Goal: Task Accomplishment & Management: Use online tool/utility

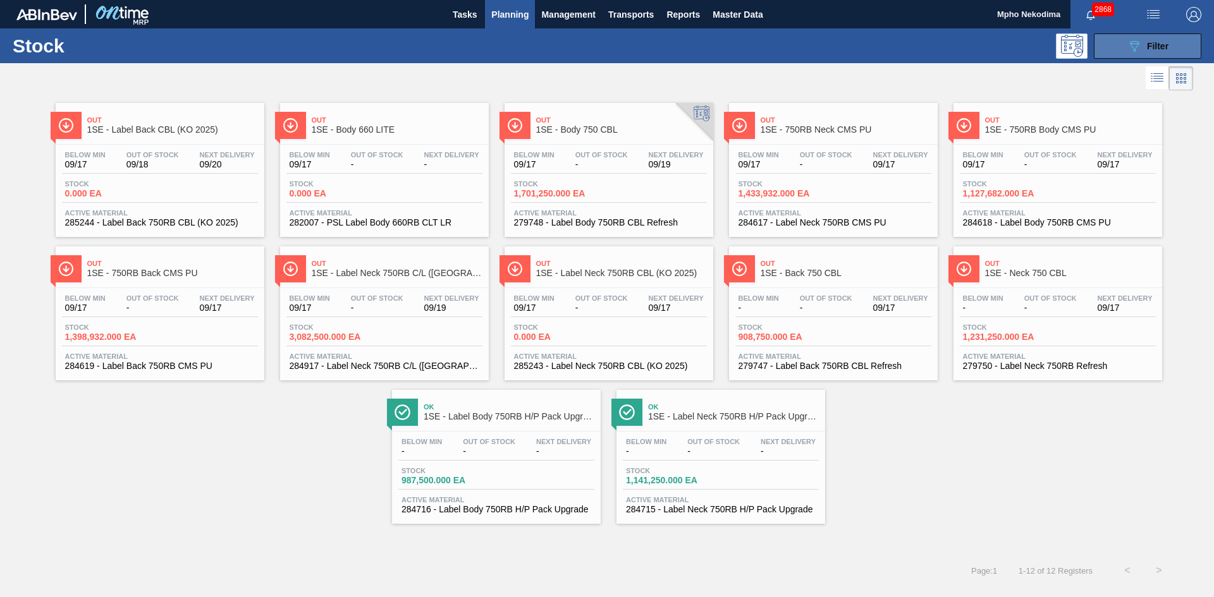
click at [1011, 52] on button "089F7B8B-B2A5-4AFE-B5C0-19BA573D28AC Filter" at bounding box center [1146, 45] width 107 height 25
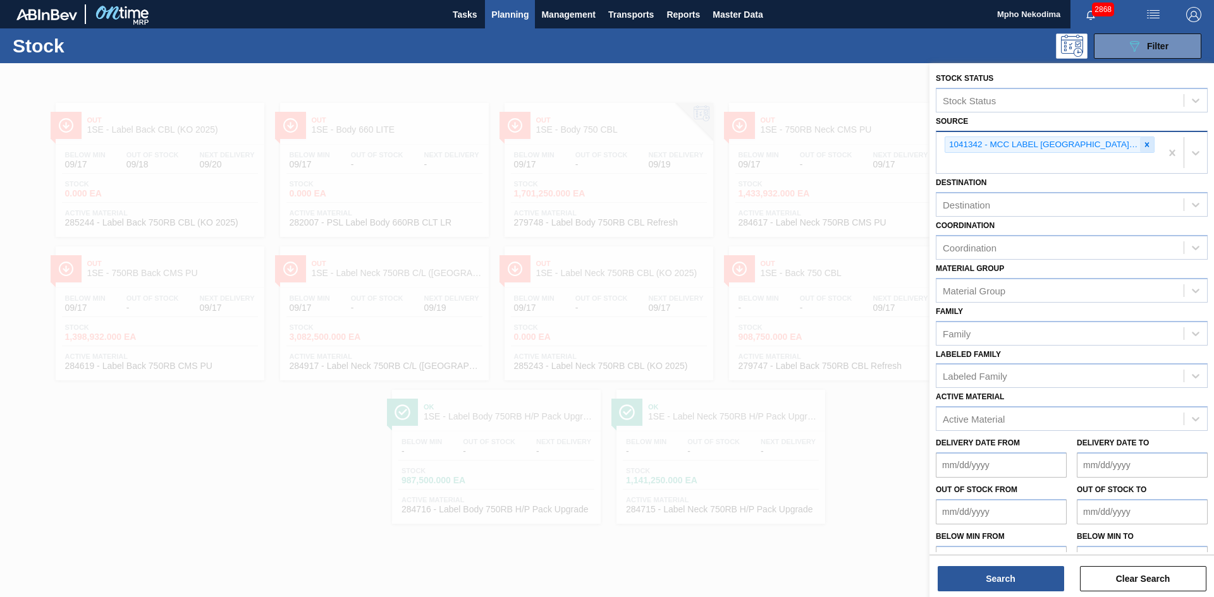
click at [1011, 147] on icon at bounding box center [1146, 144] width 9 height 9
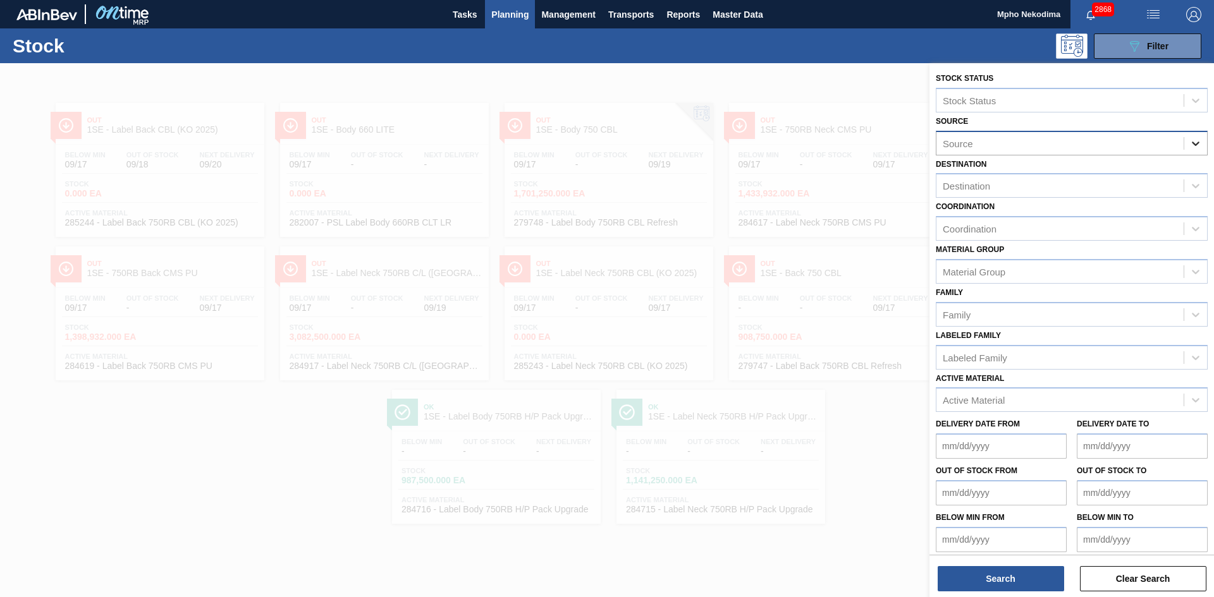
click at [1011, 143] on icon at bounding box center [1195, 144] width 8 height 4
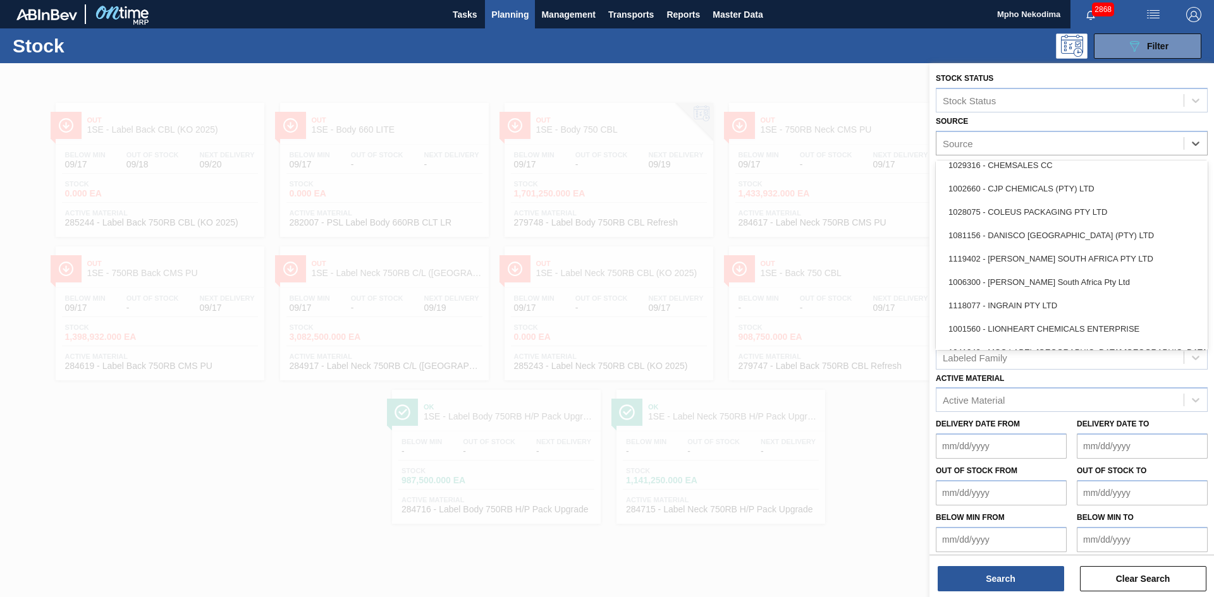
scroll to position [81, 0]
click at [1011, 308] on div "1118077 - INGRAIN PTY LTD" at bounding box center [1071, 304] width 272 height 23
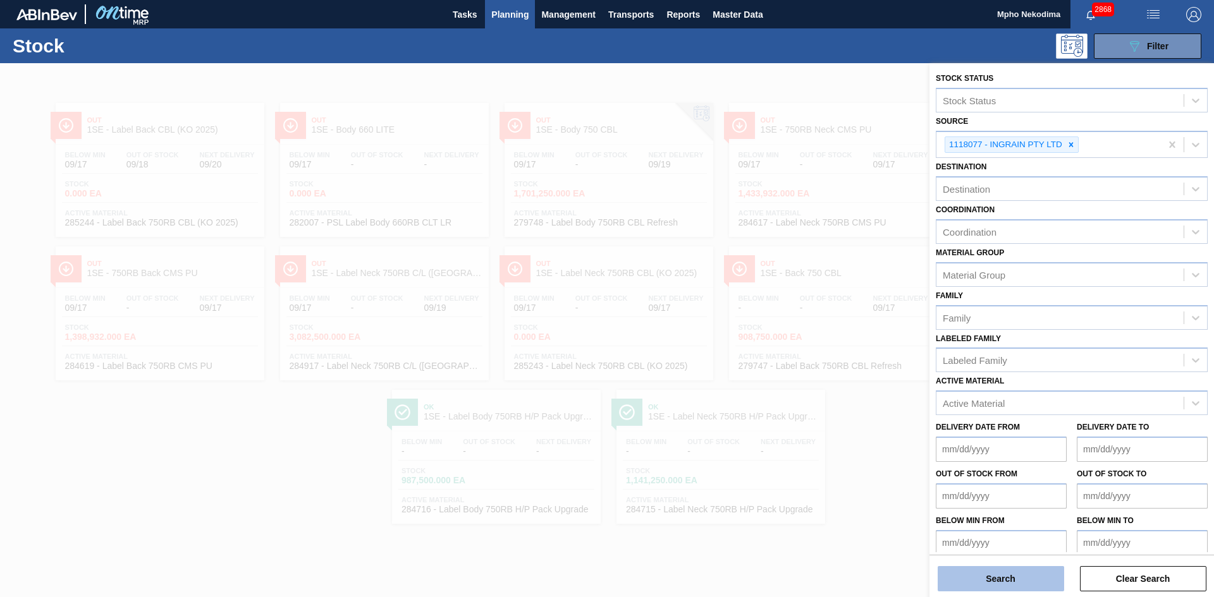
click at [984, 483] on button "Search" at bounding box center [1000, 578] width 126 height 25
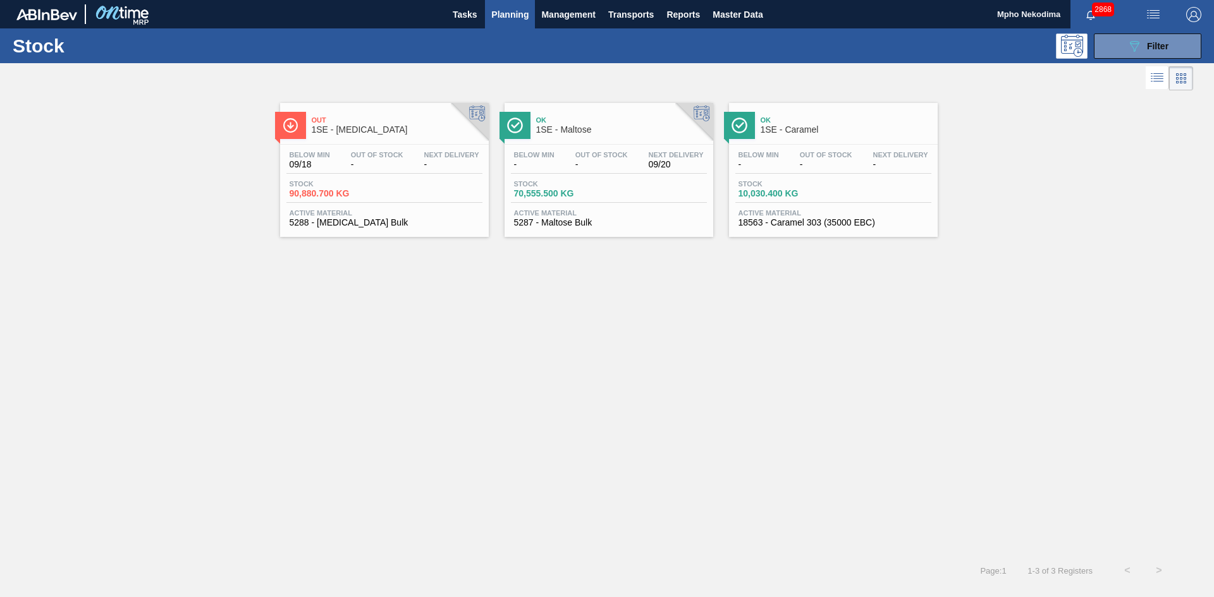
click at [508, 13] on span "Planning" at bounding box center [509, 14] width 37 height 15
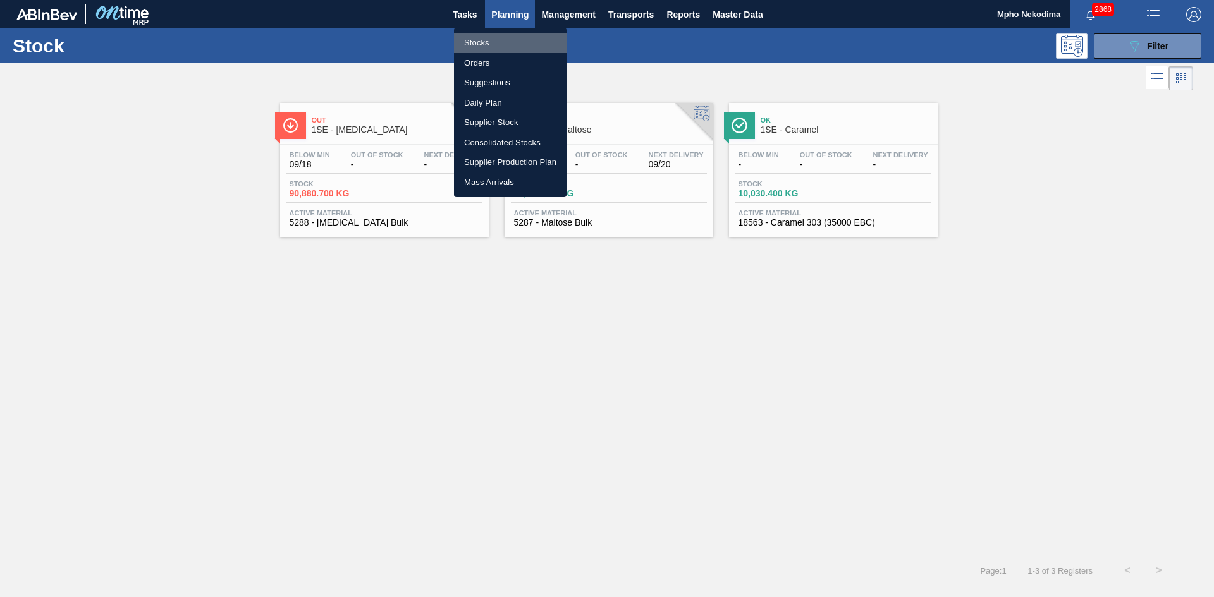
click at [475, 43] on li "Stocks" at bounding box center [510, 43] width 113 height 20
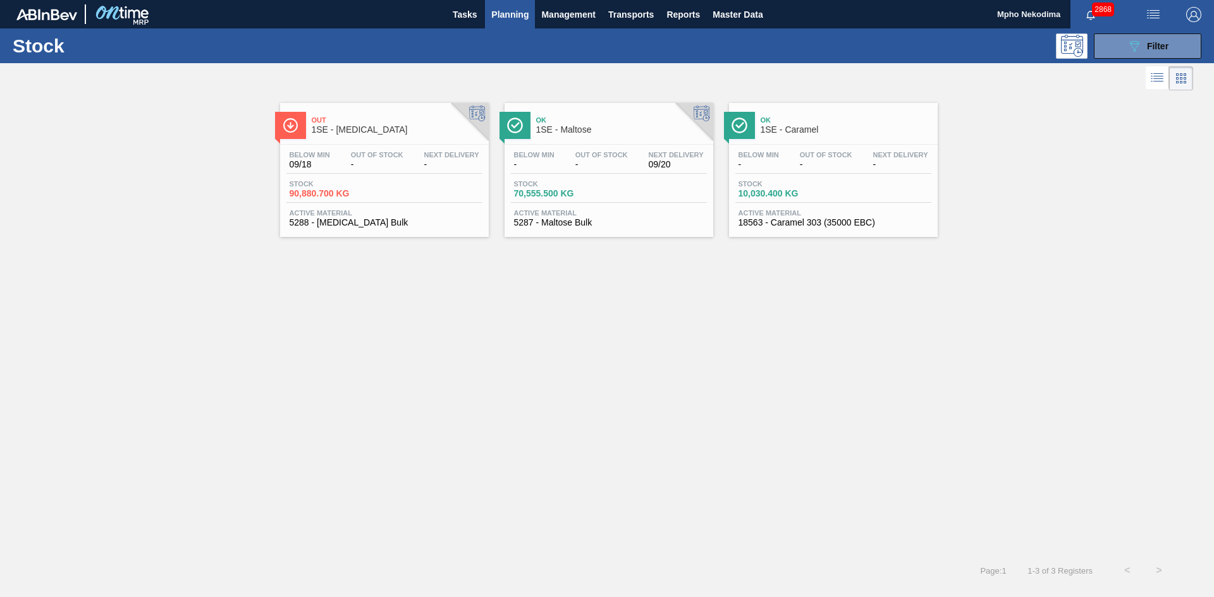
click at [334, 224] on span "5288 - [MEDICAL_DATA] Bulk" at bounding box center [384, 222] width 190 height 9
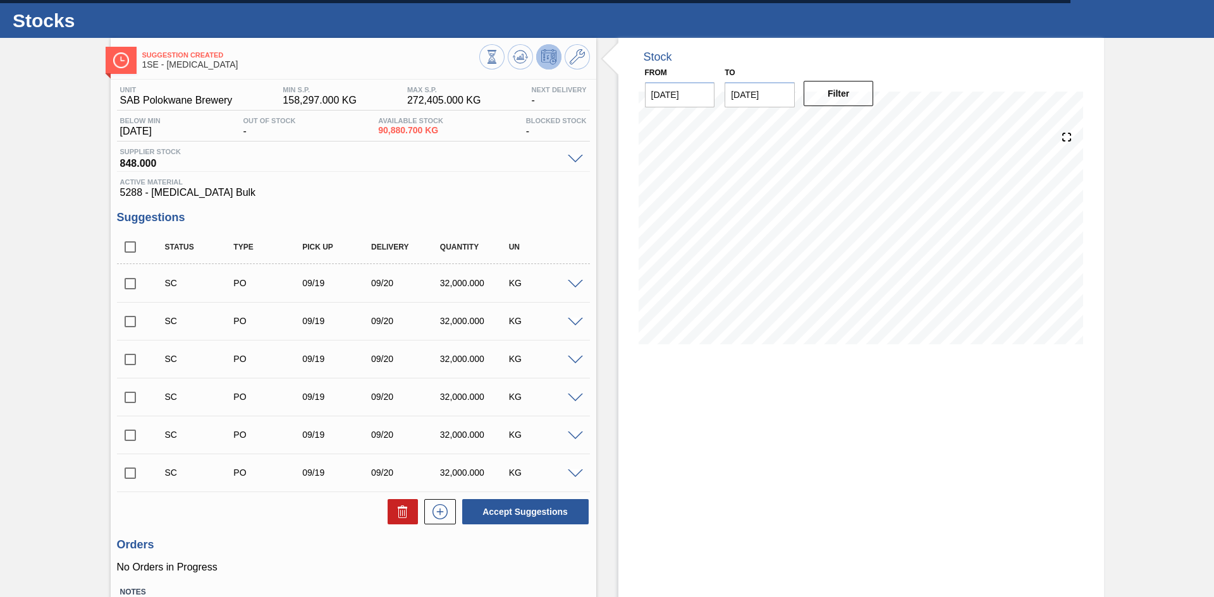
scroll to position [23, 0]
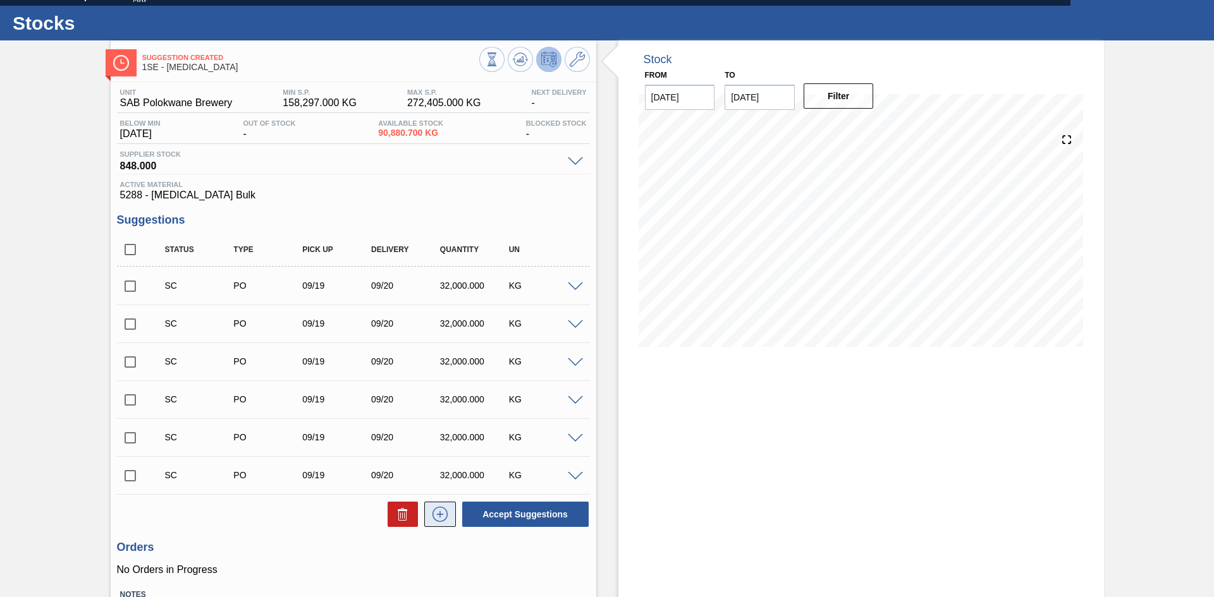
click at [437, 483] on icon at bounding box center [440, 514] width 20 height 15
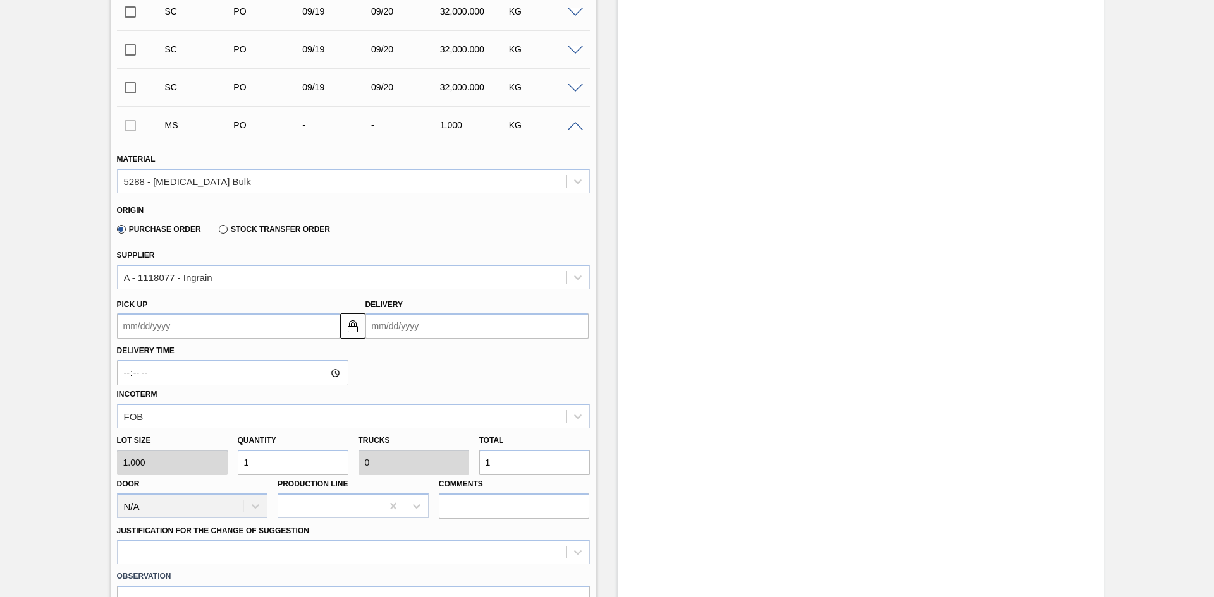
scroll to position [415, 0]
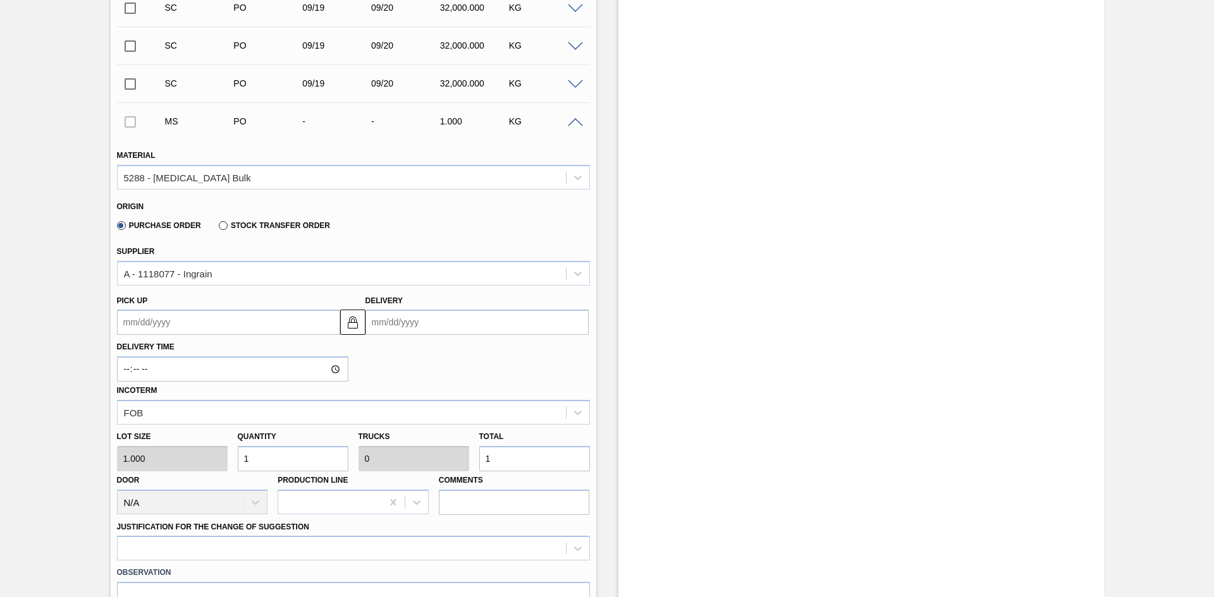
click at [386, 322] on input "Delivery" at bounding box center [476, 322] width 223 height 25
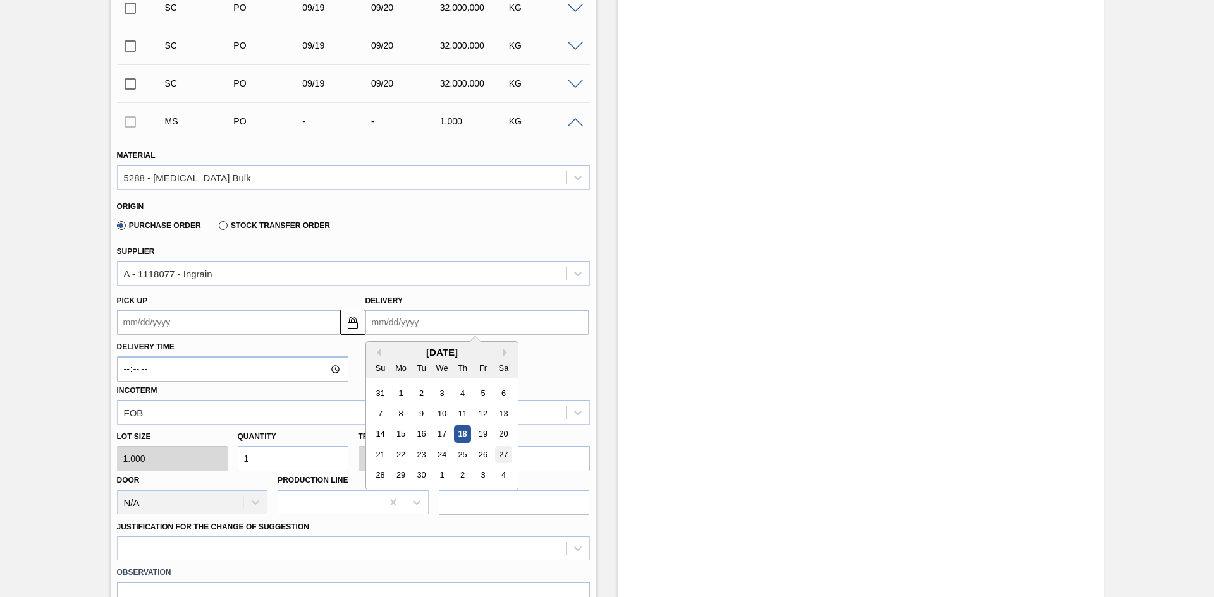
click at [502, 455] on div "27" at bounding box center [502, 454] width 17 height 17
type up3248988160 "[DATE]"
type input "[DATE]"
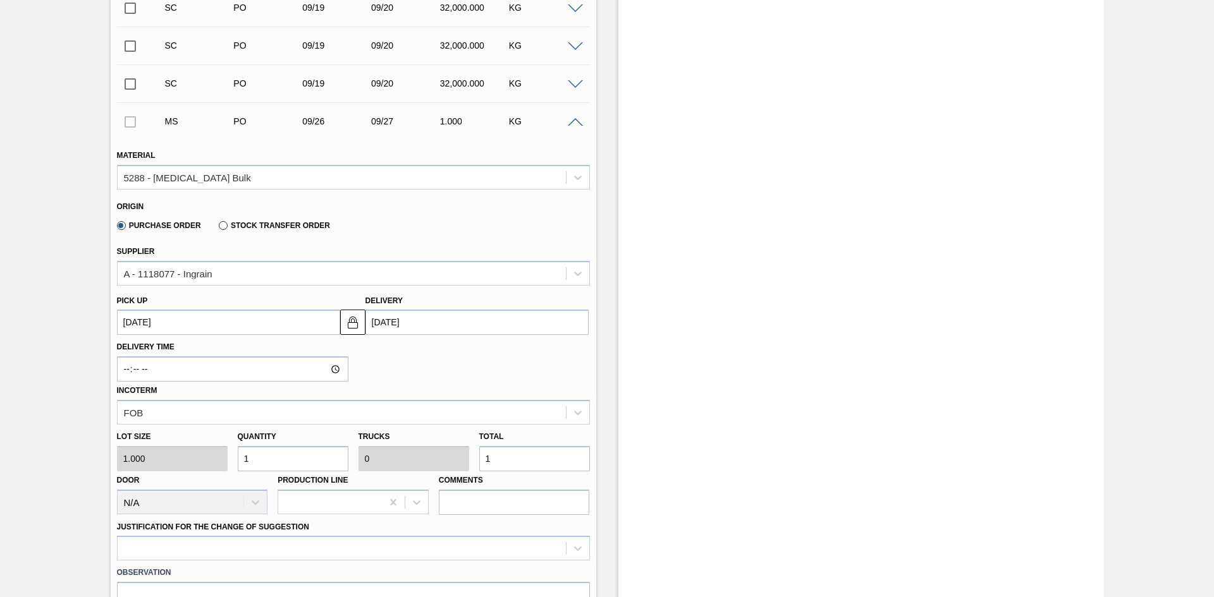
click at [160, 466] on div "Lot size 1.000 Quantity 1 Trucks 0 Total 1 Door N/A Production Line Comments" at bounding box center [353, 470] width 483 height 90
type input "3"
type input "31"
type input "0.001"
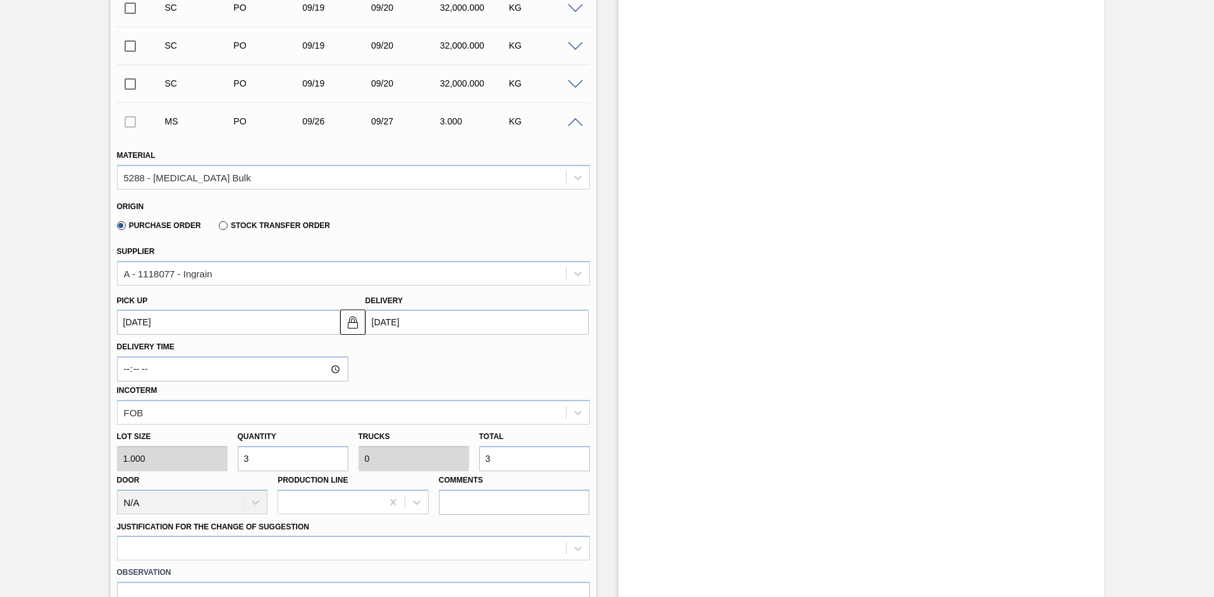
type input "31"
type input "310"
type input "0.01"
type input "310"
type input "3,100"
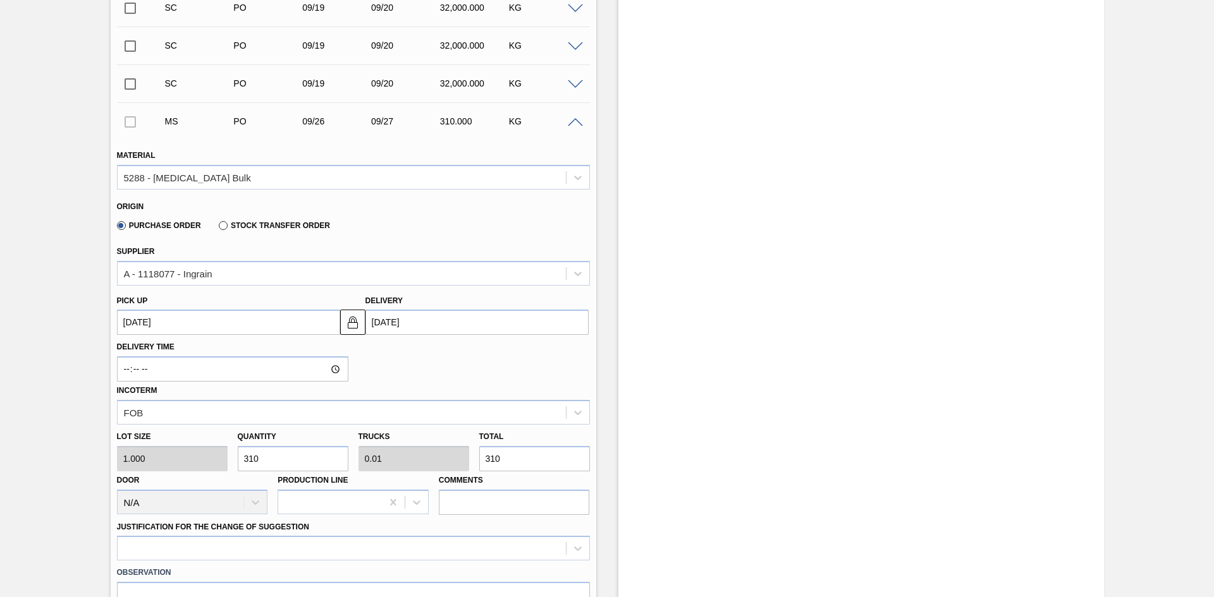
type input "0.097"
type input "3,100"
type input "31,000"
type input "0.969"
type input "31,000"
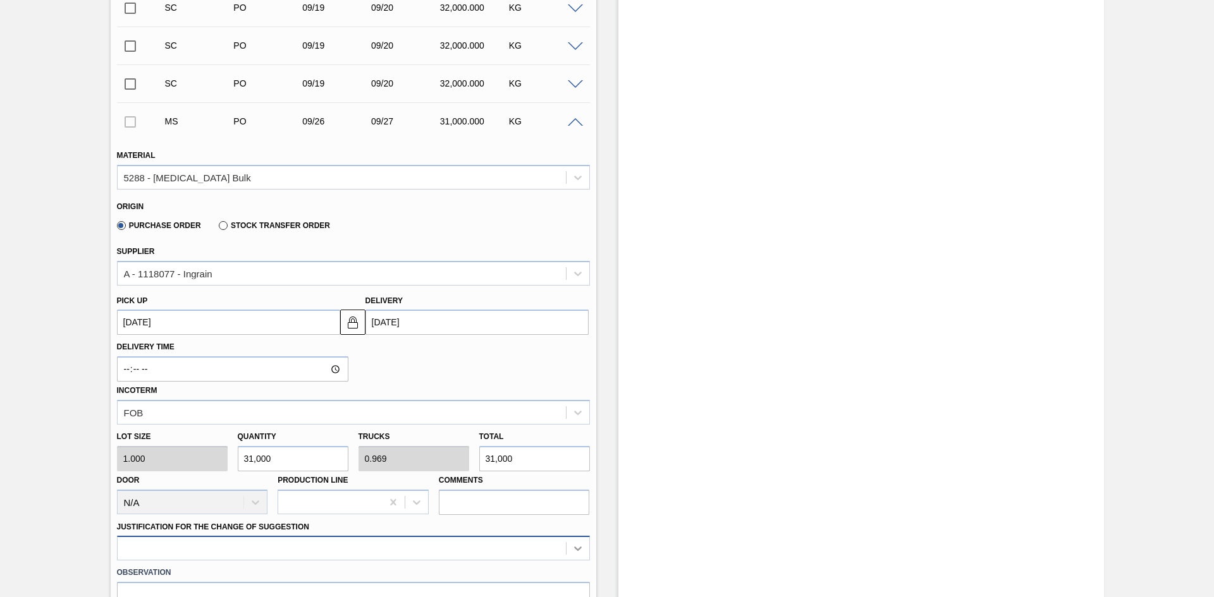
type input "31,000"
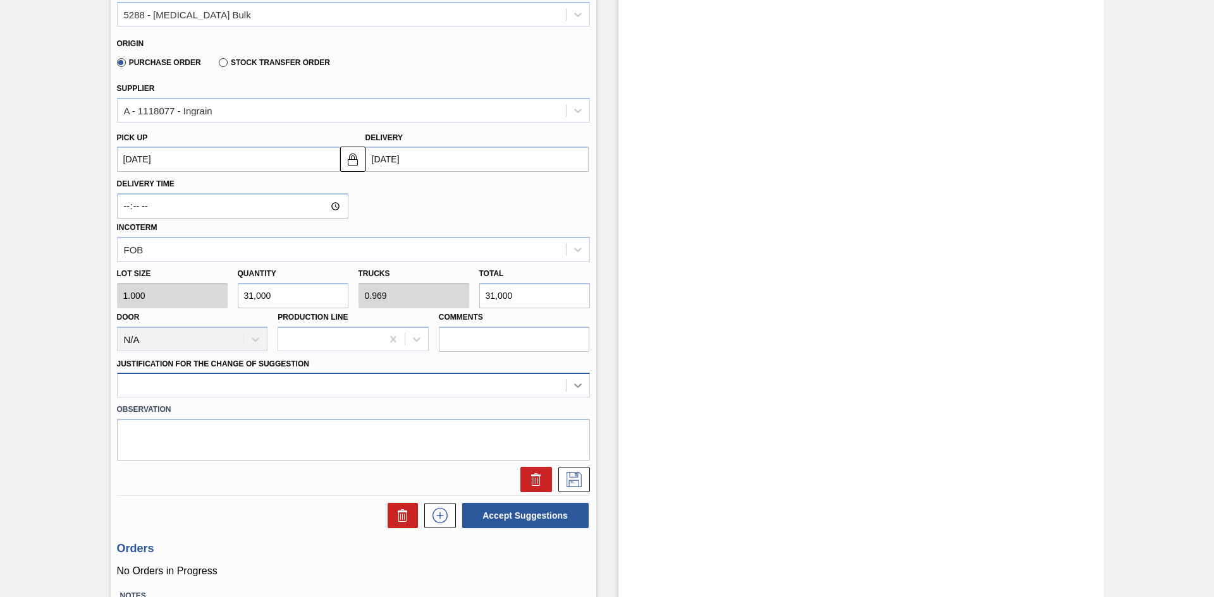
click at [576, 398] on div at bounding box center [353, 385] width 473 height 25
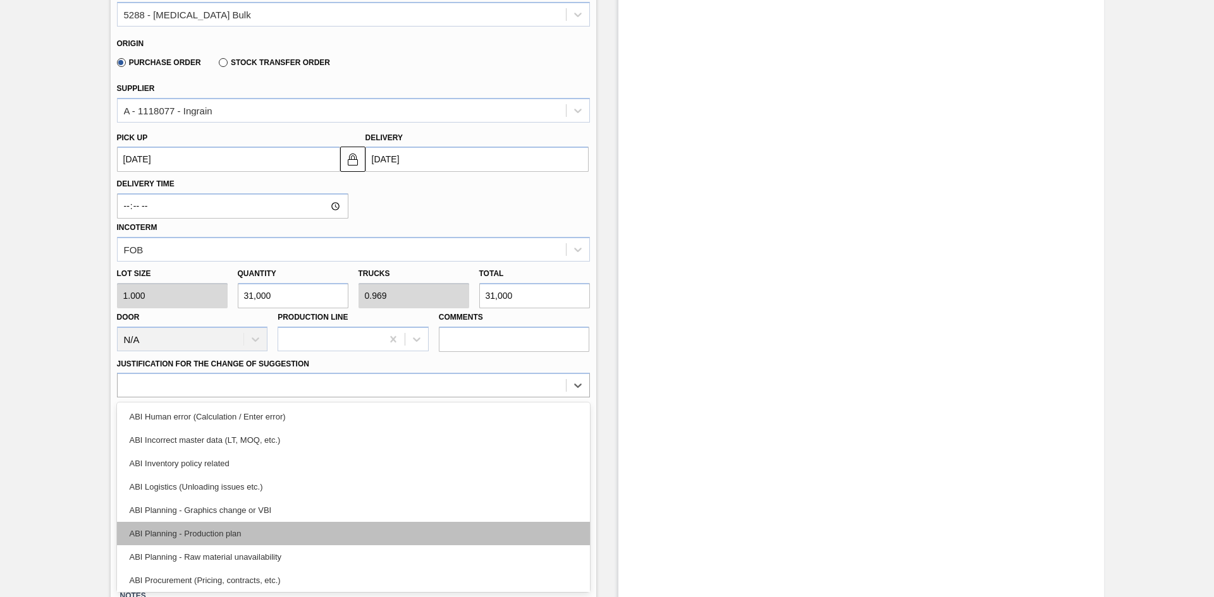
click at [370, 483] on div "ABI Planning - Production plan" at bounding box center [353, 533] width 473 height 23
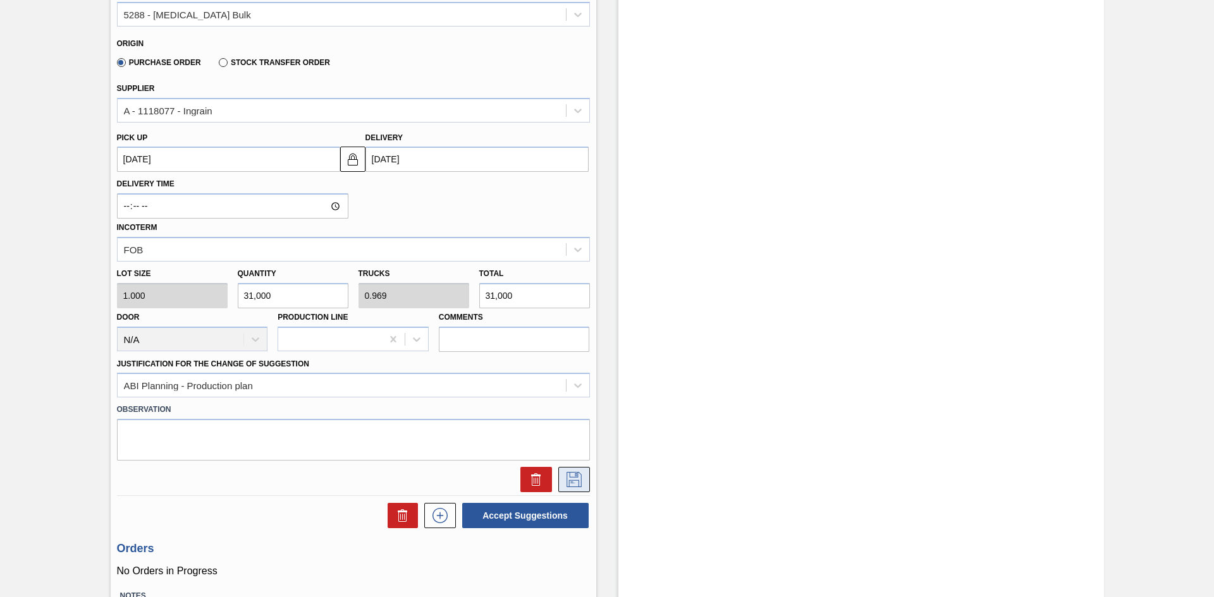
click at [569, 483] on icon at bounding box center [574, 479] width 20 height 15
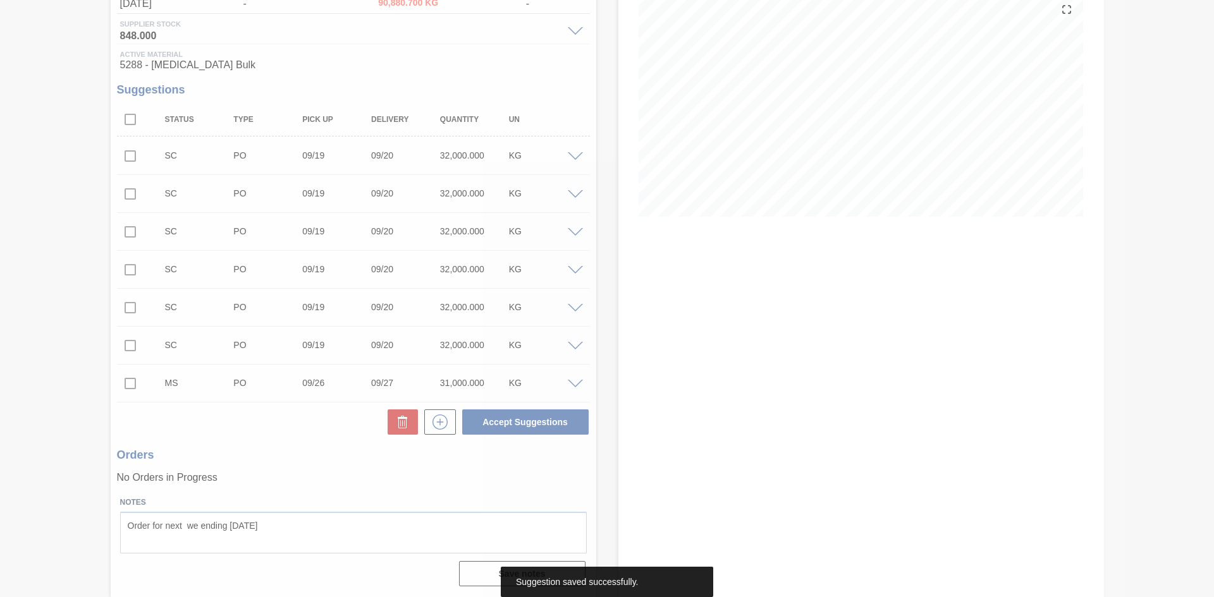
scroll to position [153, 0]
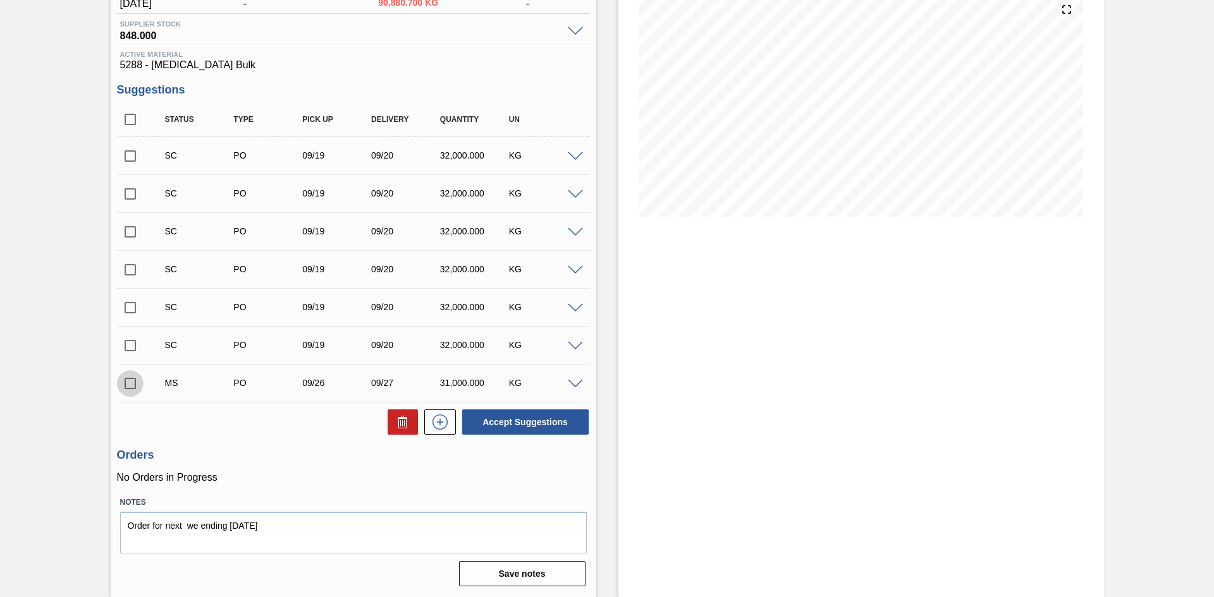
click at [134, 381] on input "checkbox" at bounding box center [130, 383] width 27 height 27
click at [541, 417] on button "Accept Suggestions" at bounding box center [525, 422] width 126 height 25
checkbox input "false"
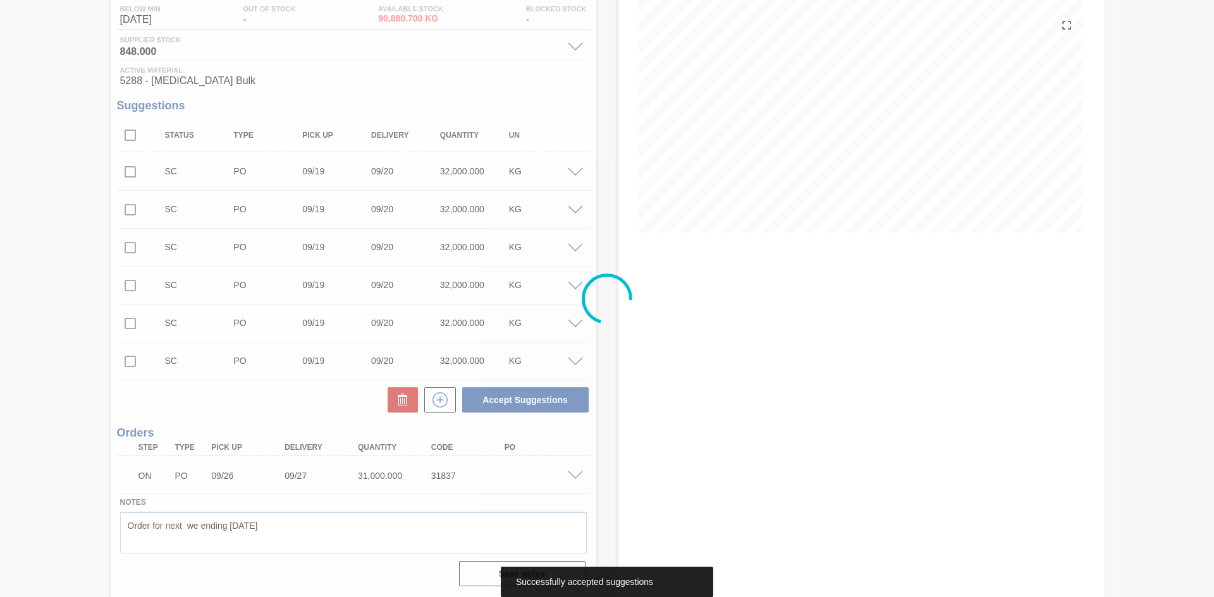
scroll to position [137, 0]
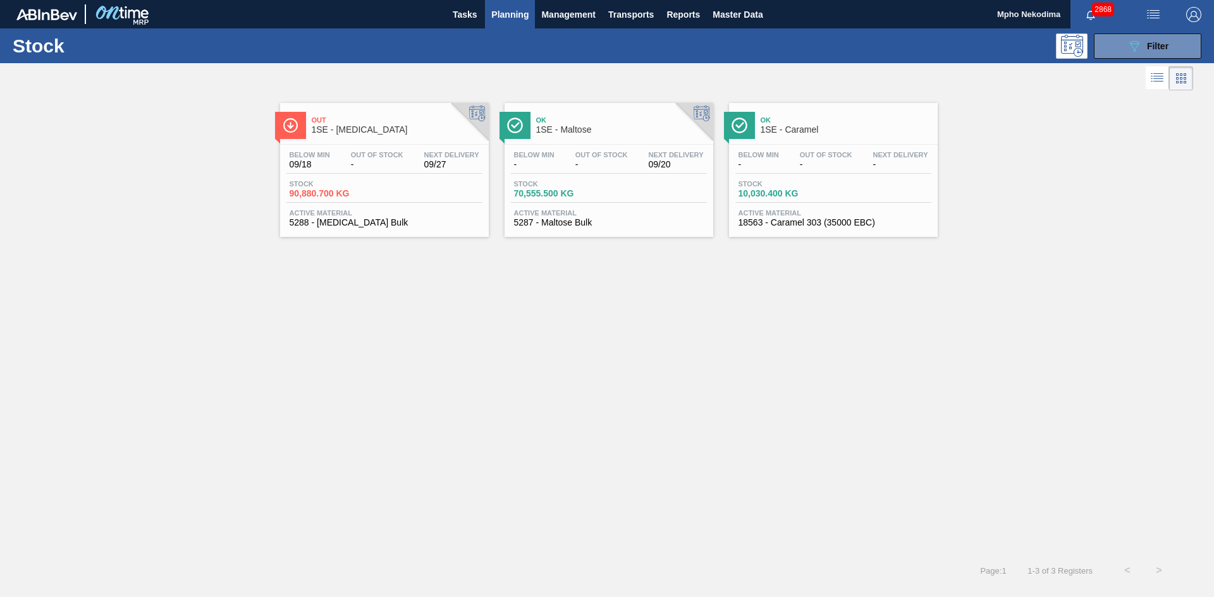
click at [565, 217] on div "Active Material 5287 - Maltose Bulk" at bounding box center [609, 218] width 196 height 18
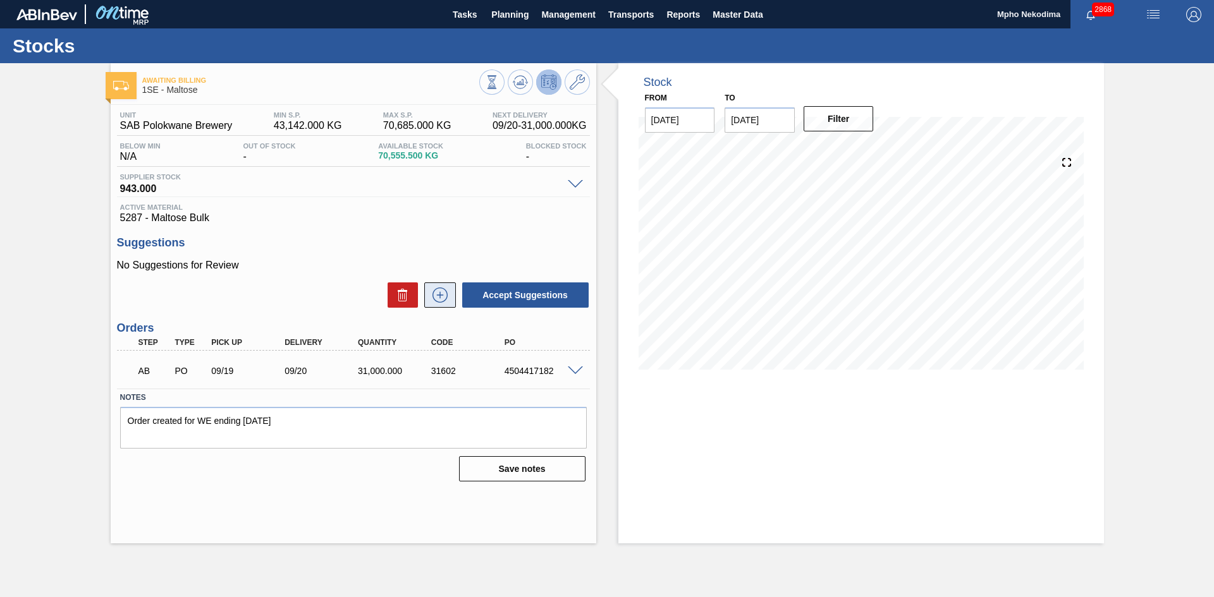
click at [439, 295] on icon at bounding box center [439, 295] width 1 height 7
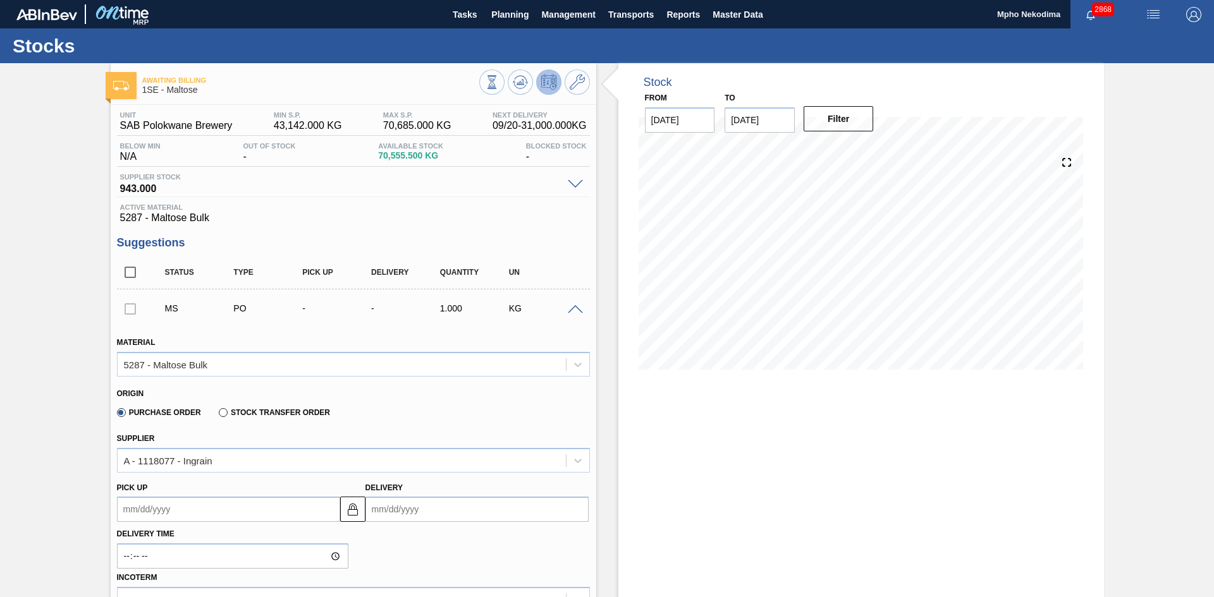
click at [382, 483] on input "Delivery" at bounding box center [476, 509] width 223 height 25
click at [461, 430] on div "18" at bounding box center [461, 431] width 17 height 17
type up3248988161 "[DATE]"
type input "[DATE]"
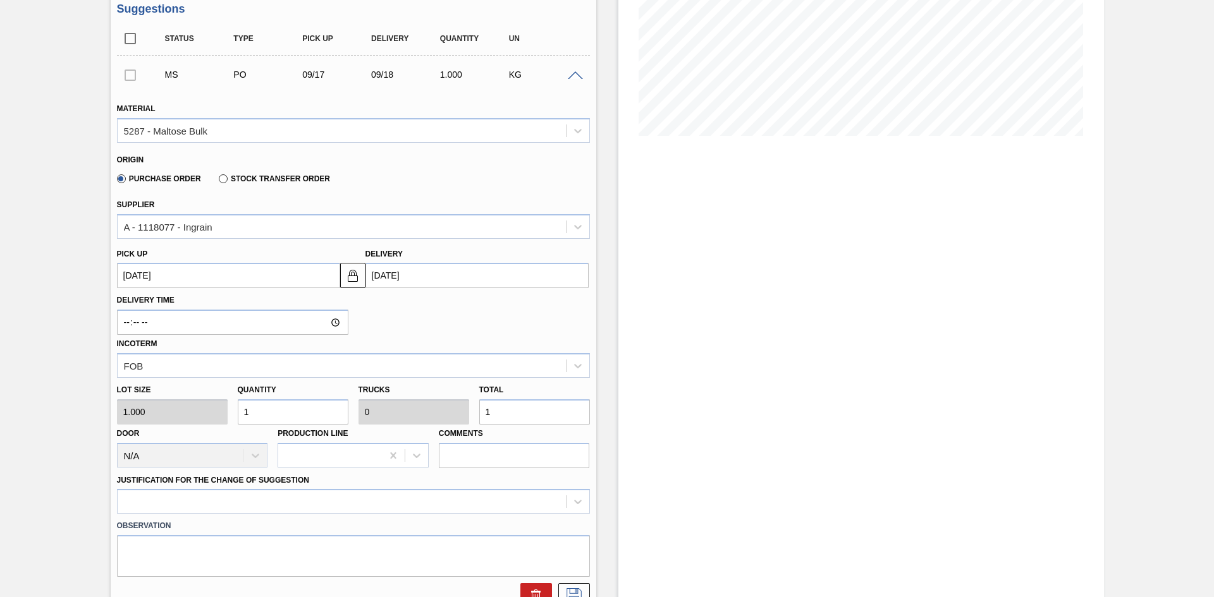
scroll to position [241, 0]
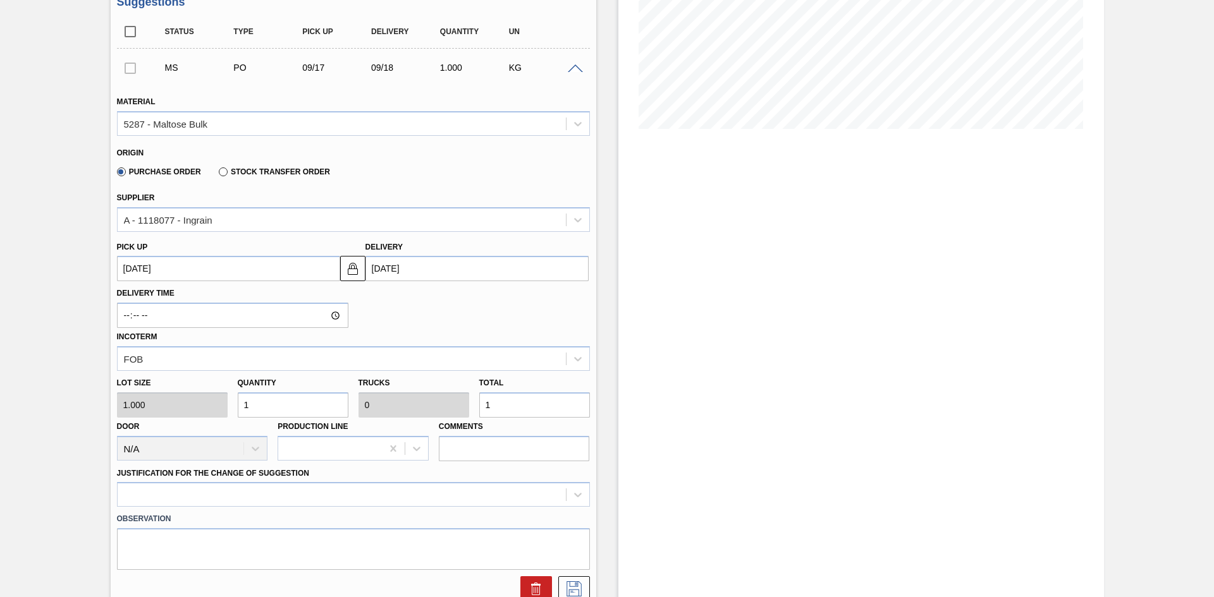
drag, startPoint x: 293, startPoint y: 407, endPoint x: 180, endPoint y: 418, distance: 113.7
click at [180, 418] on div "Lot size 1.000 Quantity 1 Trucks 0 Total 1 Door N/A Production Line Comments" at bounding box center [353, 416] width 483 height 90
type input "3"
type input "31"
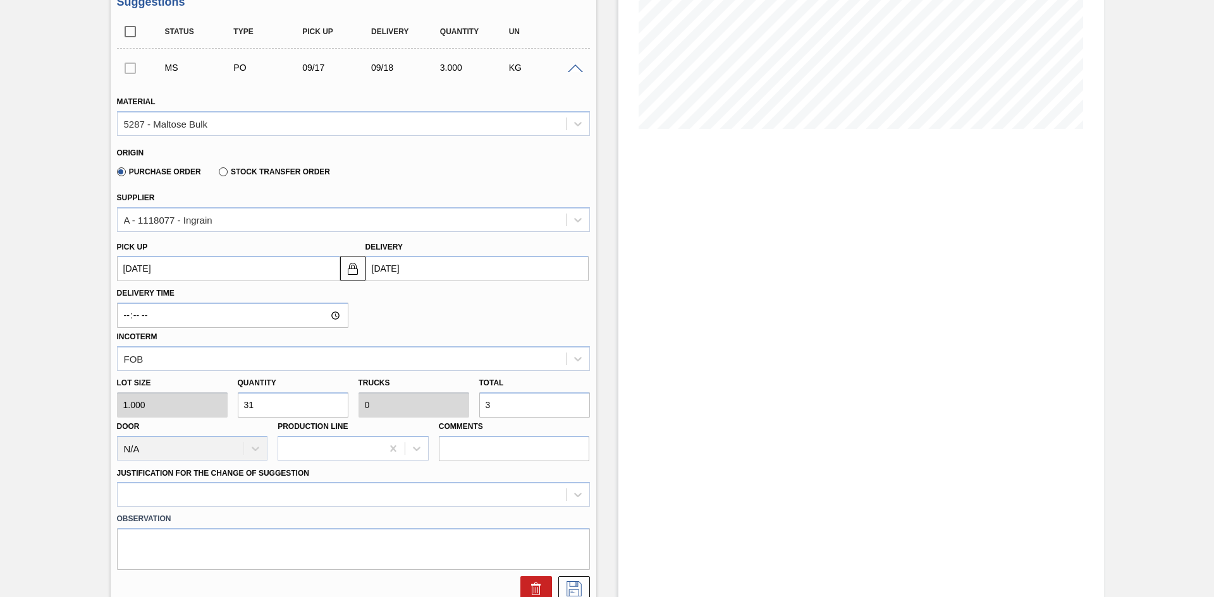
type input "0.001"
type input "31"
type input "310"
type input "0.01"
type input "310"
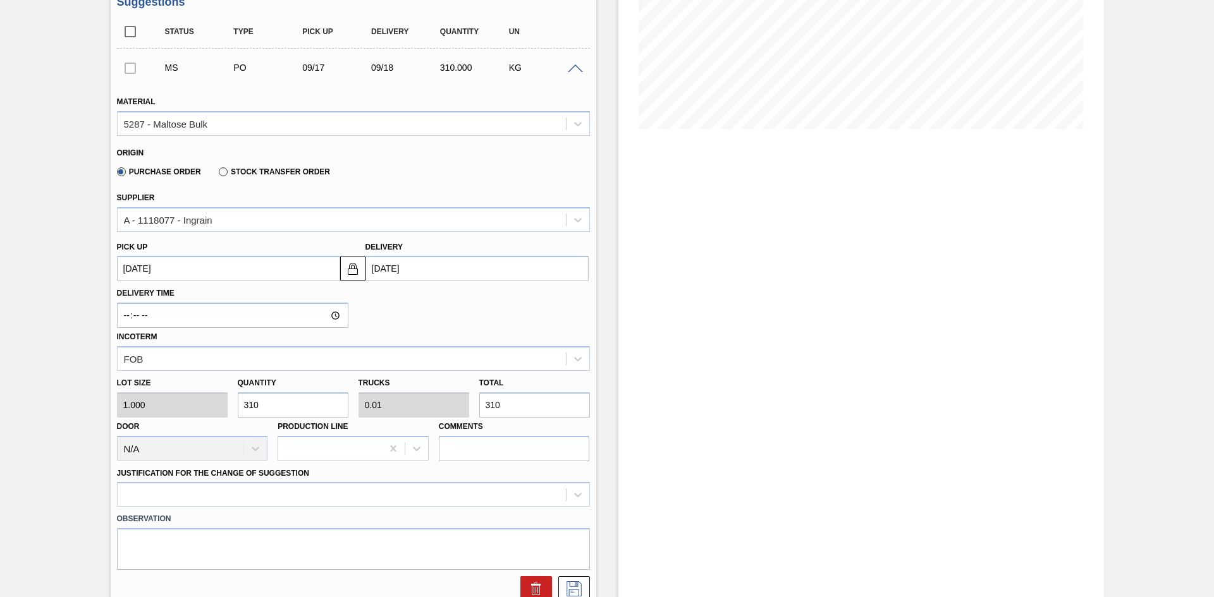
type input "3,100"
type input "0.097"
type input "3,100"
type input "31,000"
type input "0.969"
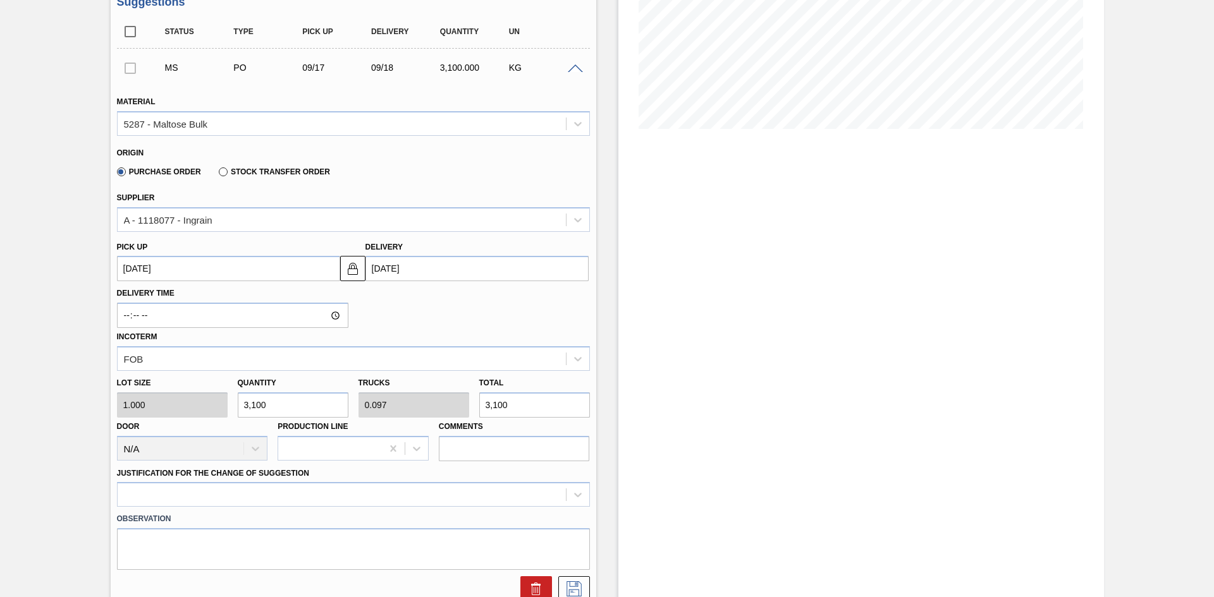
type input "31,000"
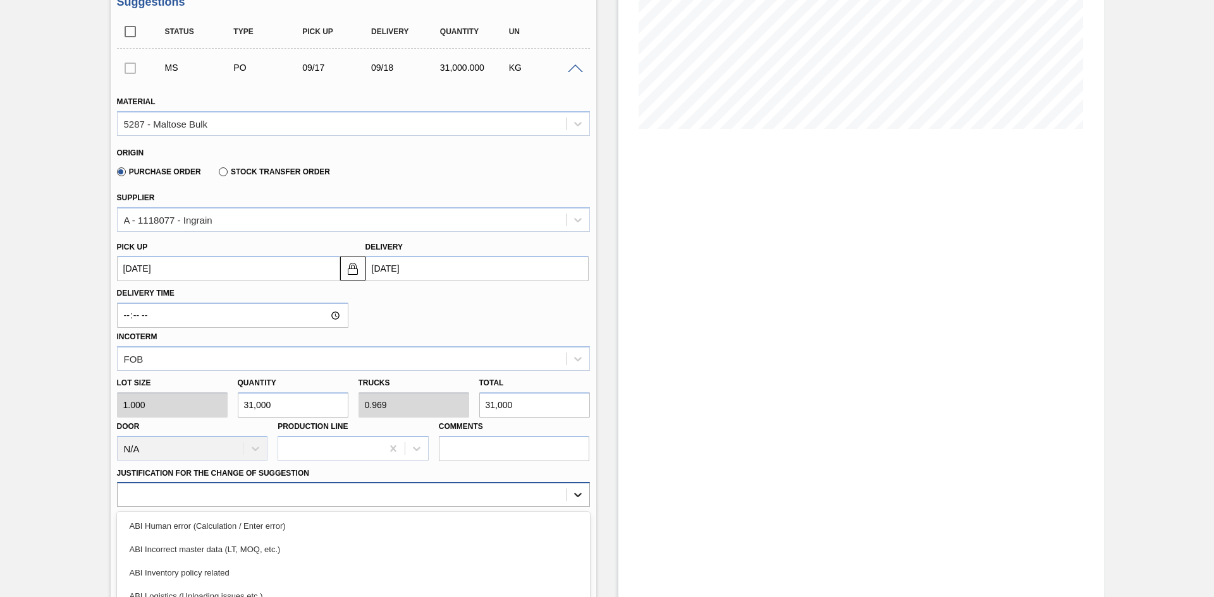
scroll to position [350, 0]
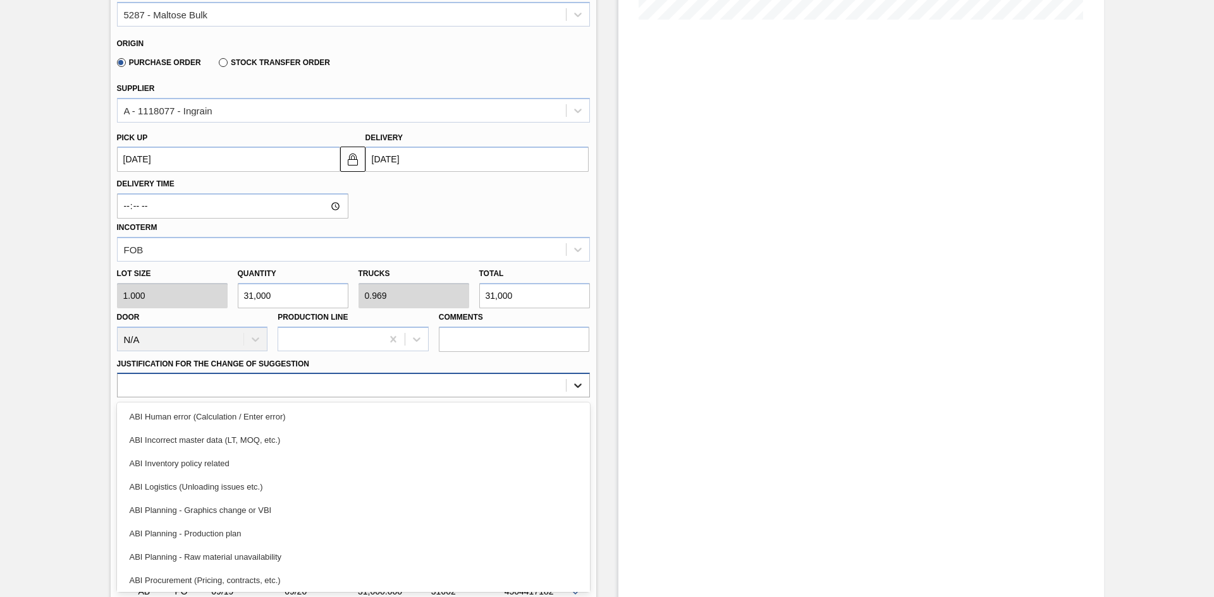
click at [572, 398] on div "option ABI Logistics (Unloading issues etc.) focused, 4 of 18. 18 results avail…" at bounding box center [353, 385] width 473 height 25
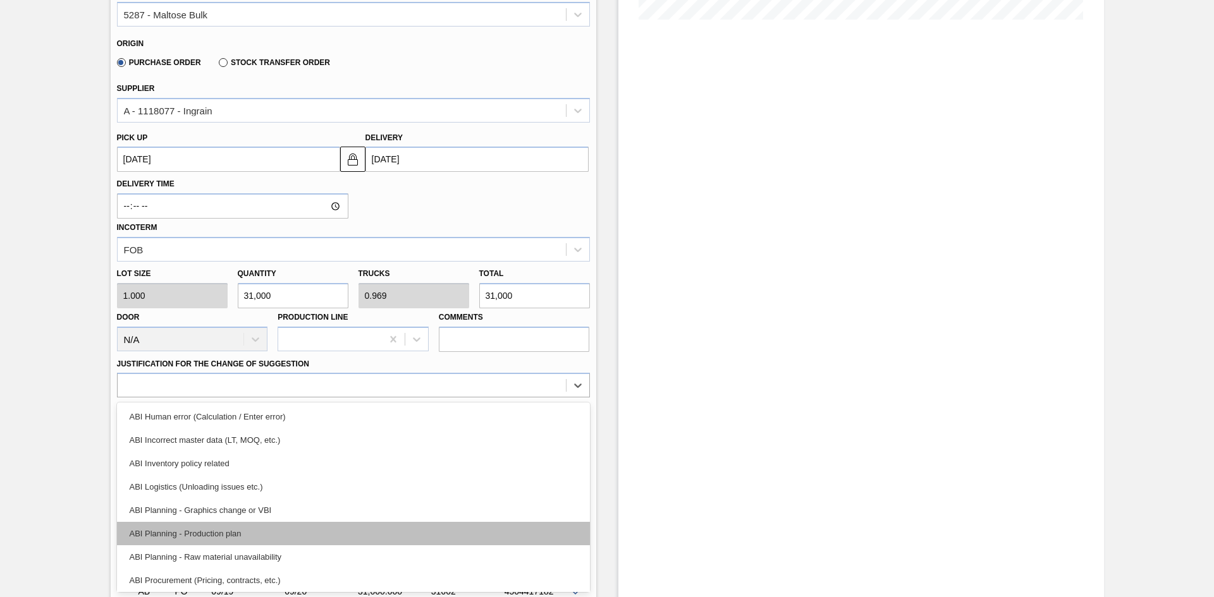
click at [441, 483] on div "ABI Planning - Production plan" at bounding box center [353, 533] width 473 height 23
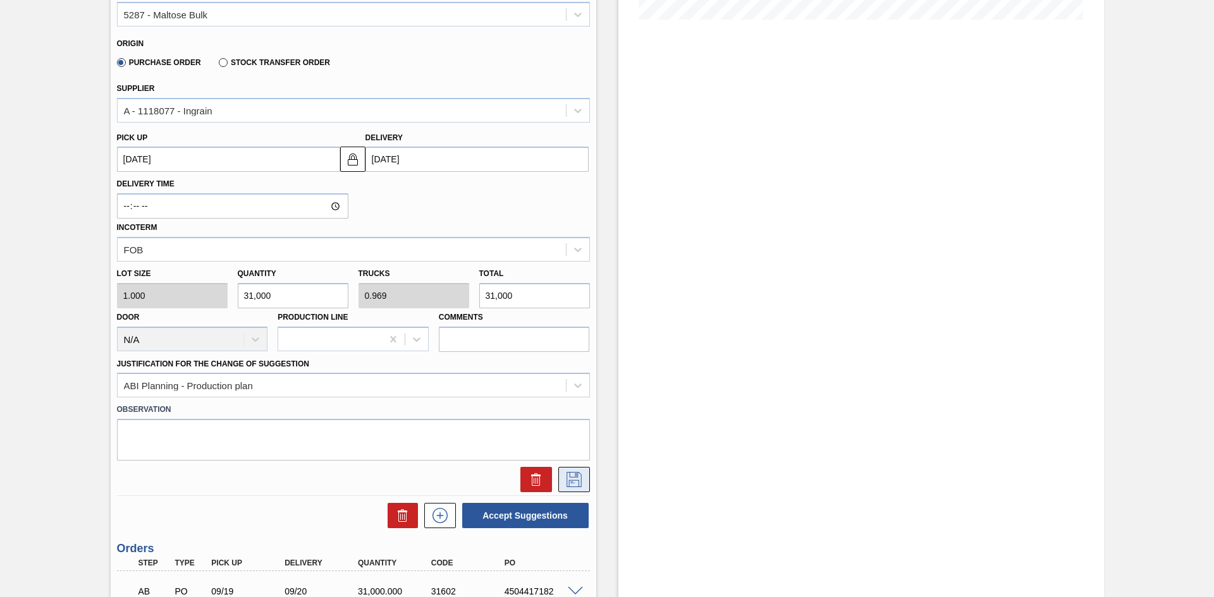
click at [561, 477] on button at bounding box center [574, 479] width 32 height 25
click at [569, 480] on icon at bounding box center [573, 479] width 15 height 15
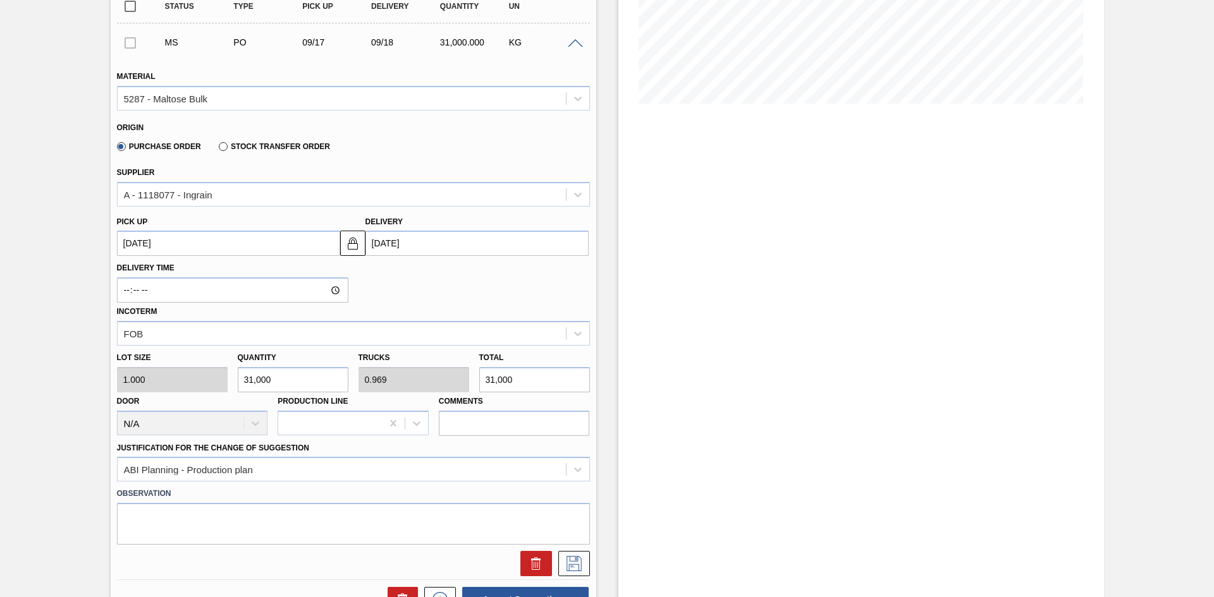
scroll to position [161, 0]
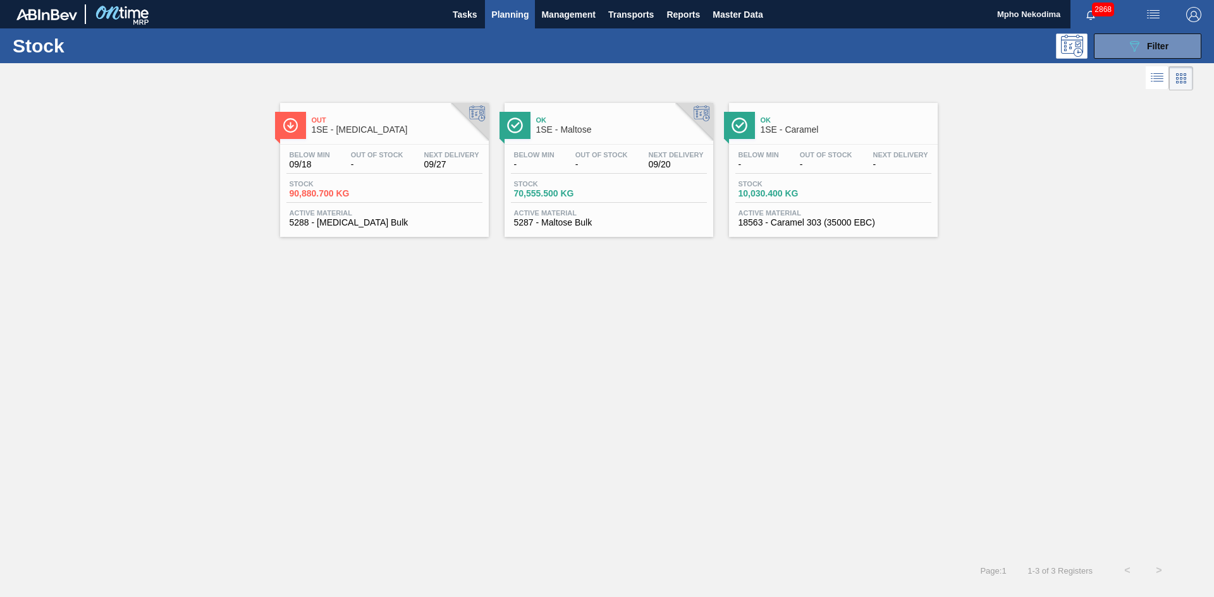
click at [548, 215] on span "Active Material" at bounding box center [609, 213] width 190 height 8
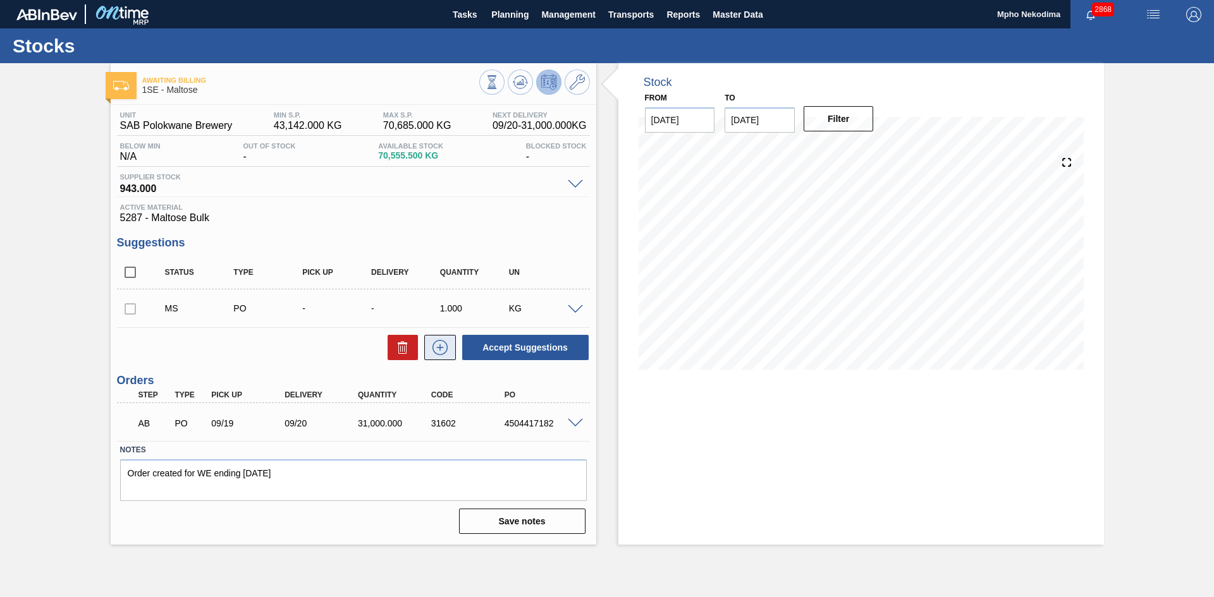
click at [438, 351] on icon at bounding box center [440, 347] width 20 height 15
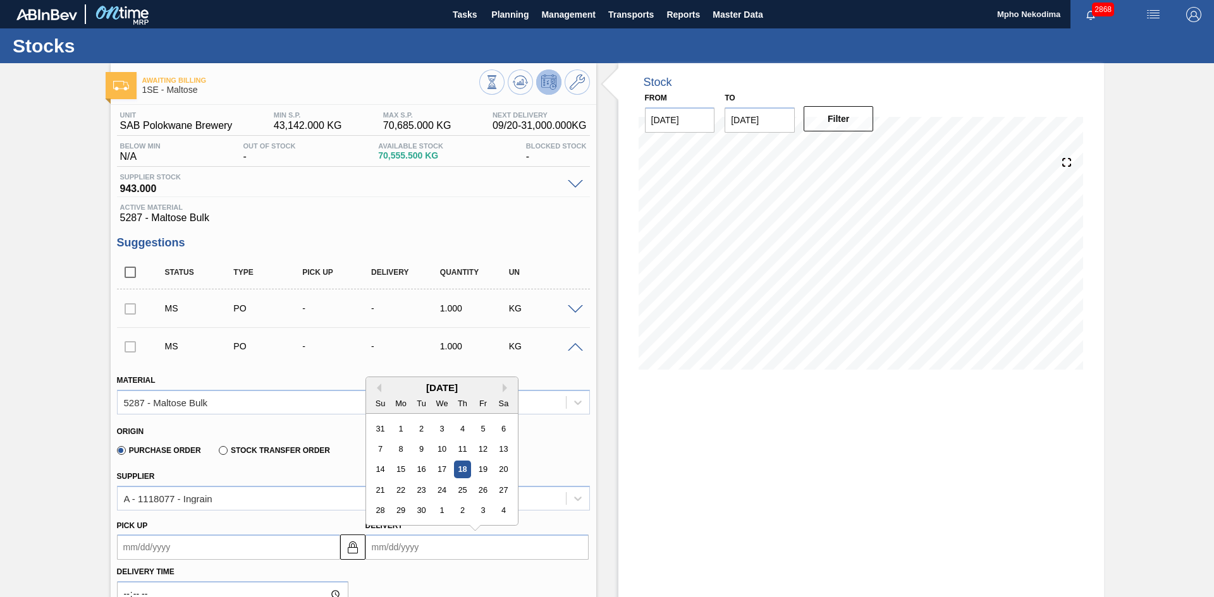
click at [386, 483] on input "Delivery" at bounding box center [476, 547] width 223 height 25
click at [508, 483] on div "27" at bounding box center [502, 490] width 17 height 17
type up3248988162 "[DATE]"
type input "[DATE]"
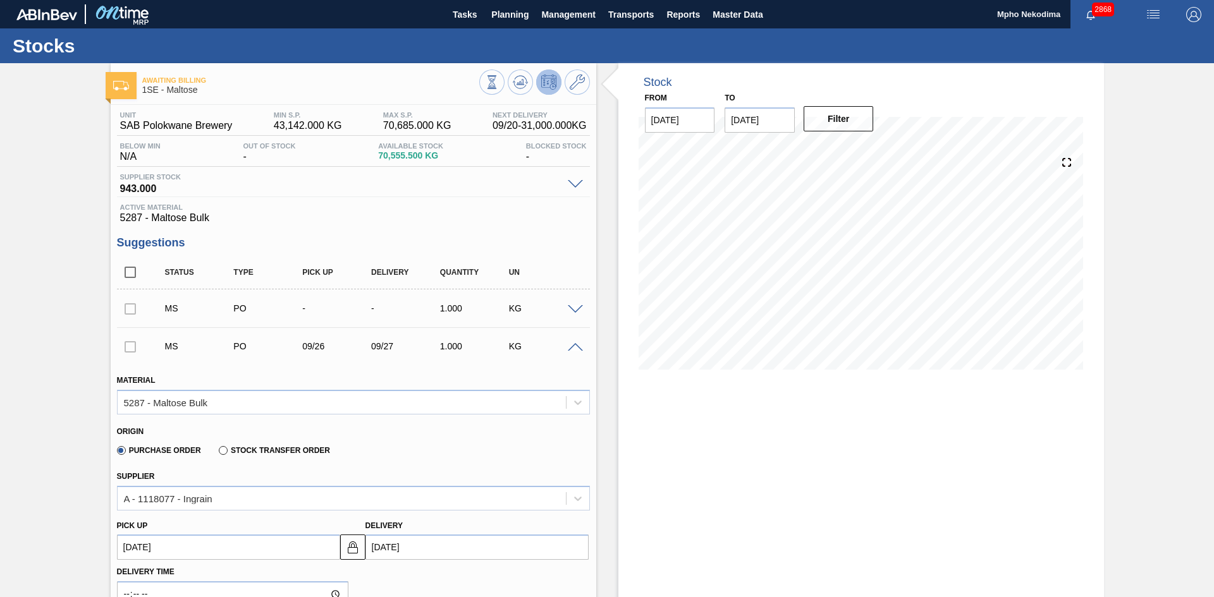
click at [574, 346] on span at bounding box center [575, 347] width 15 height 9
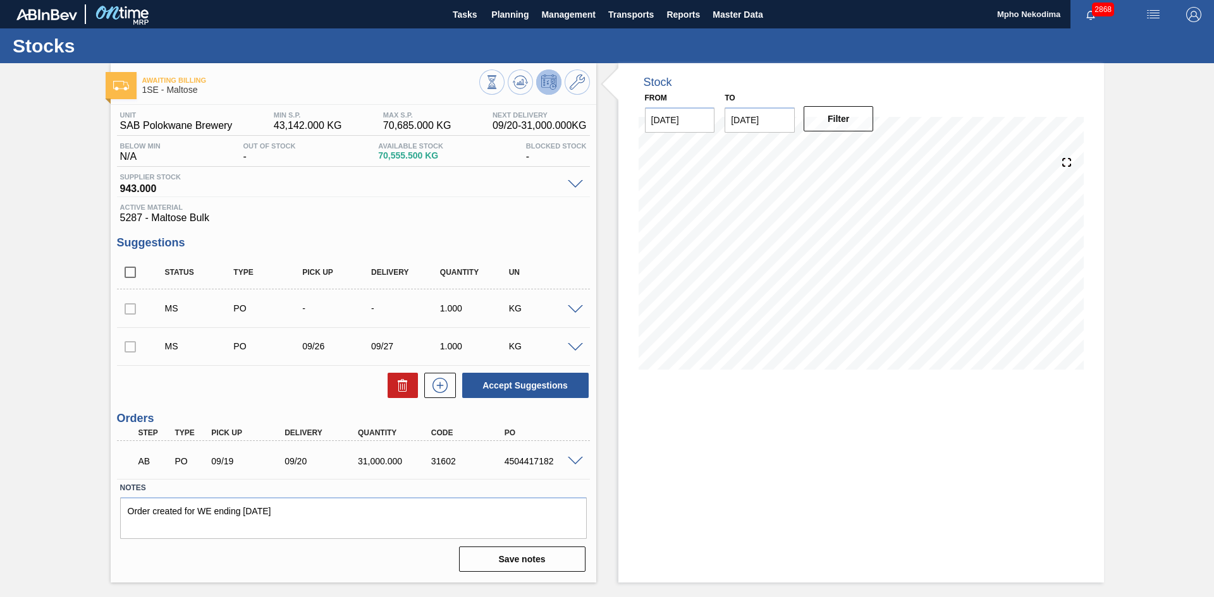
drag, startPoint x: 1212, startPoint y: 223, endPoint x: 1211, endPoint y: 276, distance: 53.1
click at [1011, 276] on div "Awaiting Billing 1SE - Maltose Unit SAB Polokwane Brewery MIN S.P. 43,142.000 K…" at bounding box center [607, 323] width 1214 height 520
drag, startPoint x: 1213, startPoint y: 185, endPoint x: 1213, endPoint y: 291, distance: 106.2
click at [1011, 291] on div "Awaiting Billing 1SE - Maltose Unit SAB Polokwane Brewery MIN S.P. 43,142.000 K…" at bounding box center [607, 323] width 1214 height 520
click at [767, 441] on div "Stock From [DATE] to [DATE] Filter 10/02 Stock Projection 91,787.5 SAP Planning…" at bounding box center [860, 323] width 485 height 520
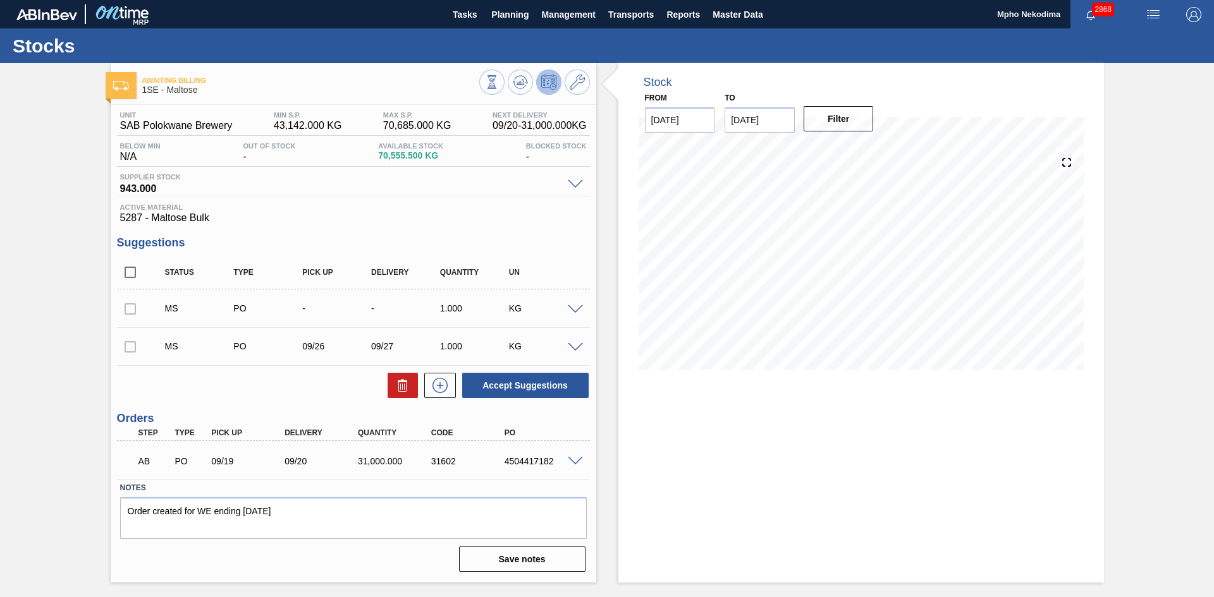
click at [134, 345] on div at bounding box center [130, 346] width 27 height 25
click at [128, 349] on div at bounding box center [130, 346] width 27 height 25
click at [573, 346] on span at bounding box center [575, 347] width 15 height 9
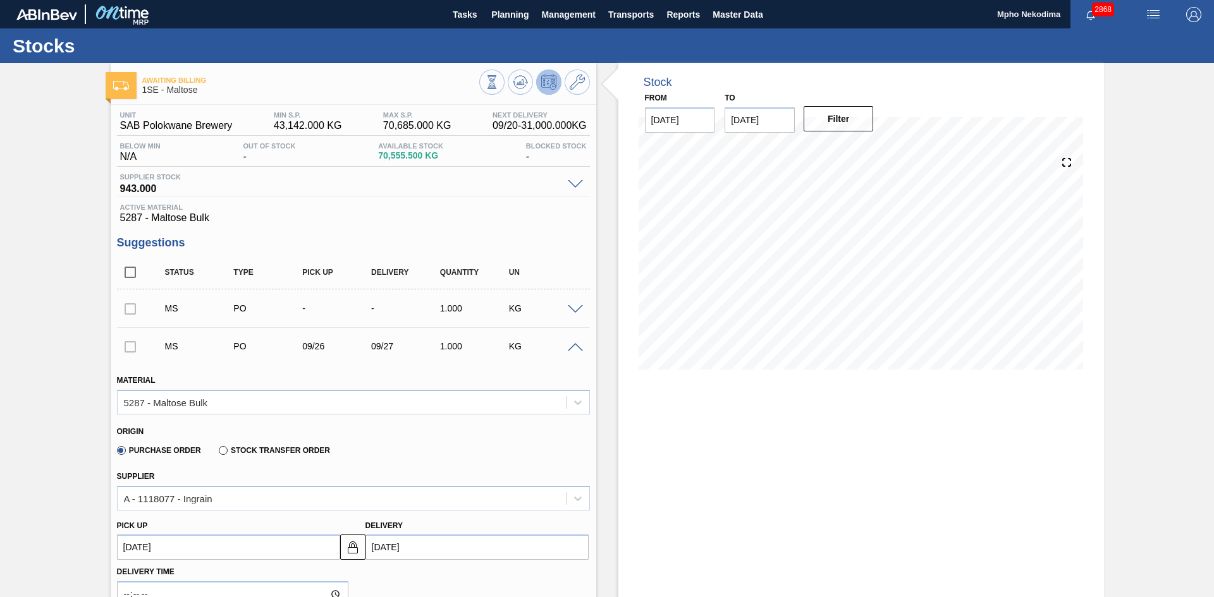
click at [128, 347] on div at bounding box center [130, 346] width 27 height 25
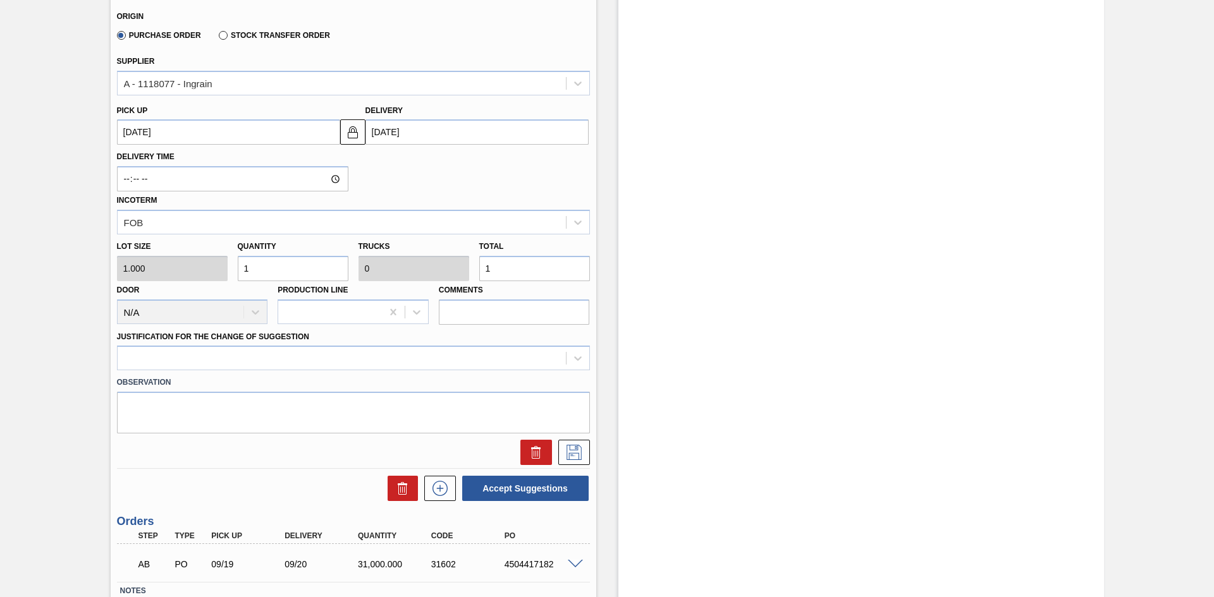
scroll to position [417, 0]
click at [540, 443] on button at bounding box center [536, 451] width 32 height 25
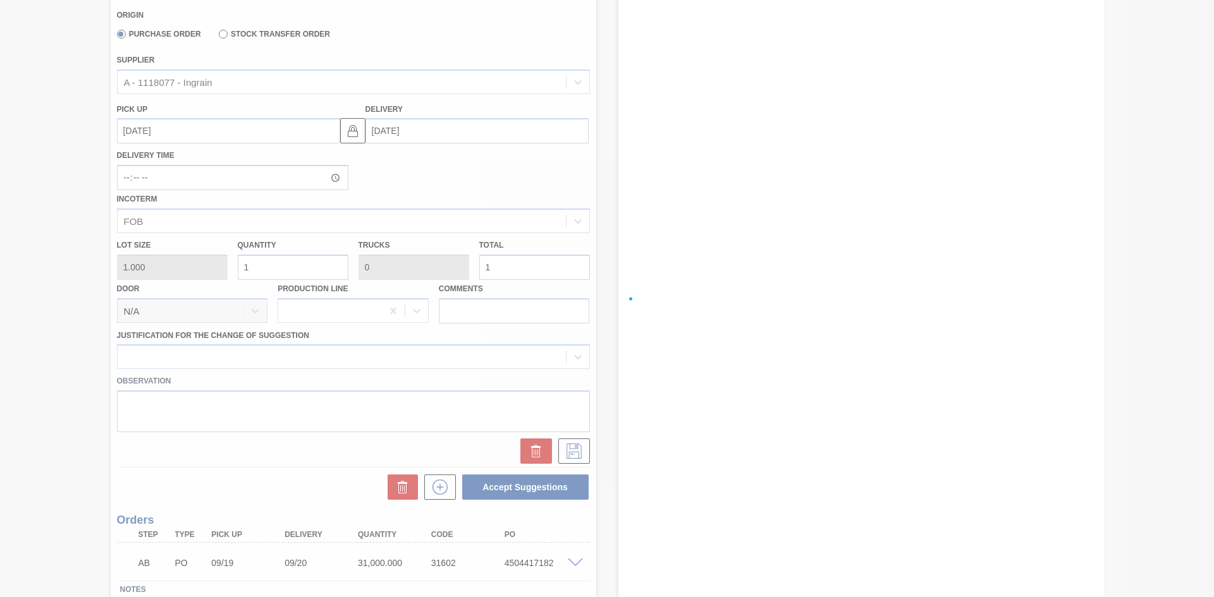
scroll to position [0, 0]
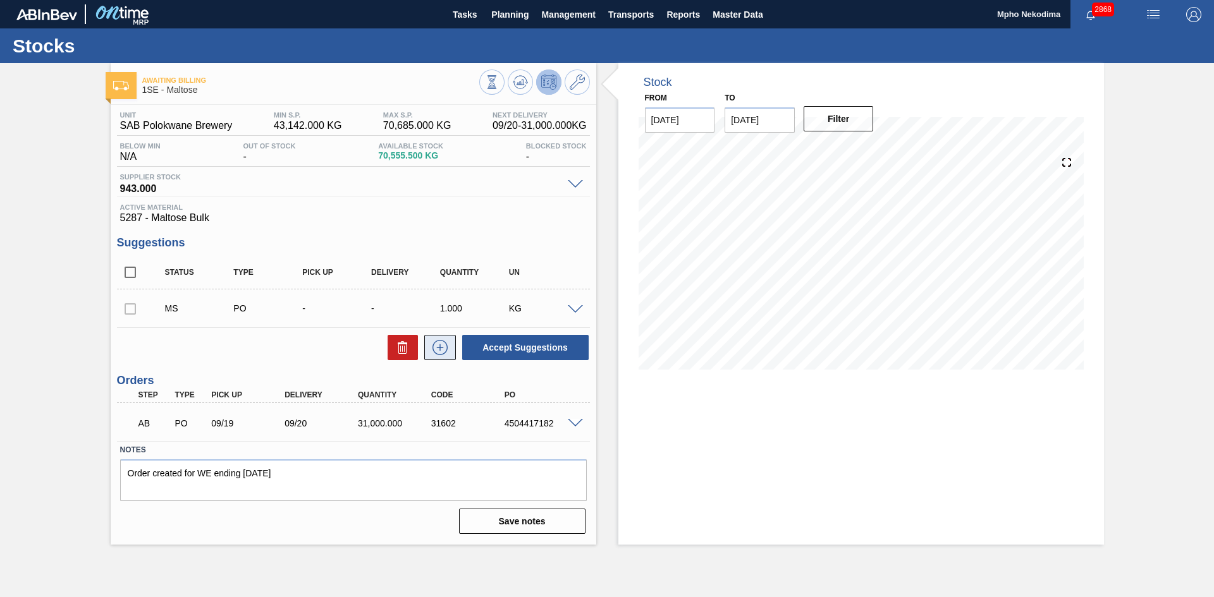
click at [435, 348] on icon at bounding box center [440, 347] width 20 height 15
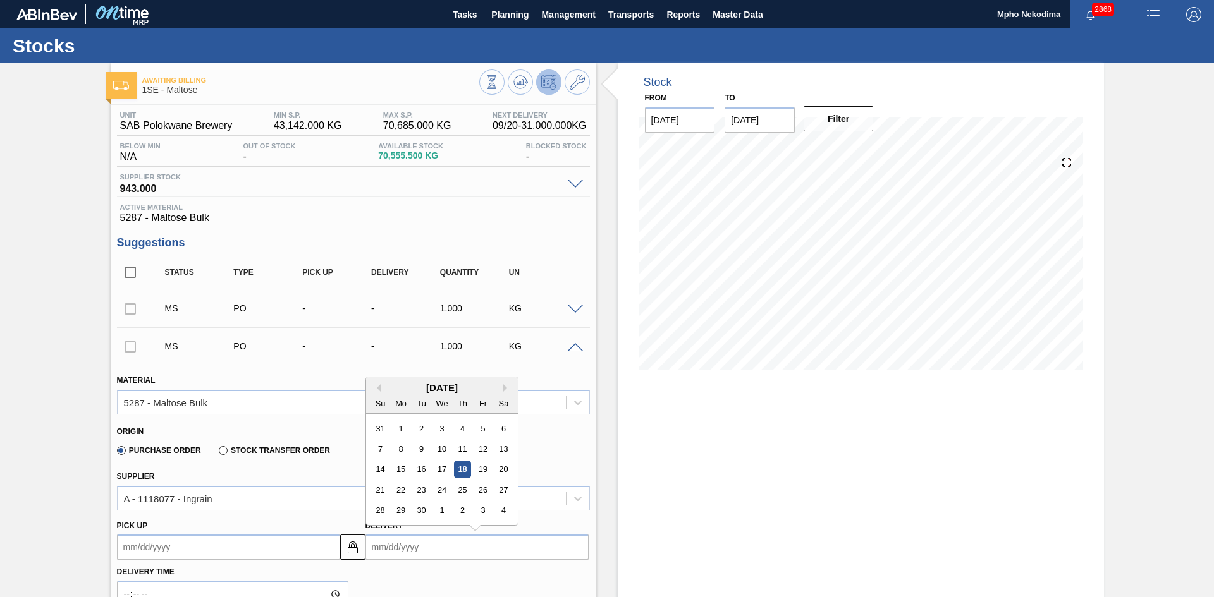
click at [389, 483] on input "Delivery" at bounding box center [476, 547] width 223 height 25
click at [498, 483] on div "27" at bounding box center [502, 490] width 17 height 17
type up3248988163 "[DATE]"
type input "[DATE]"
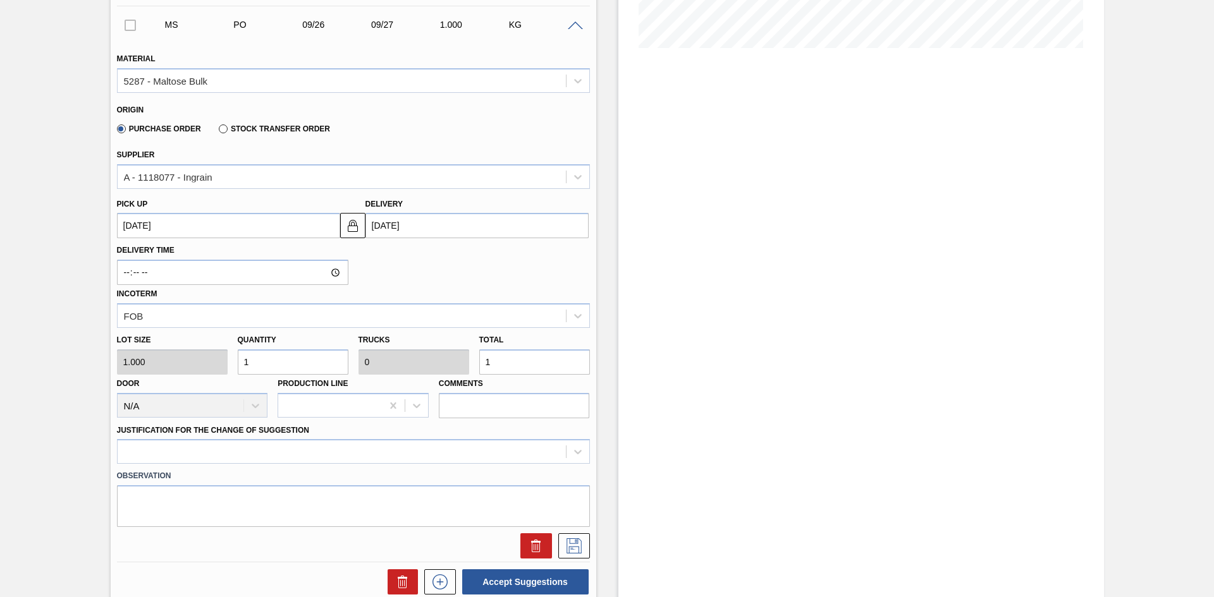
scroll to position [325, 0]
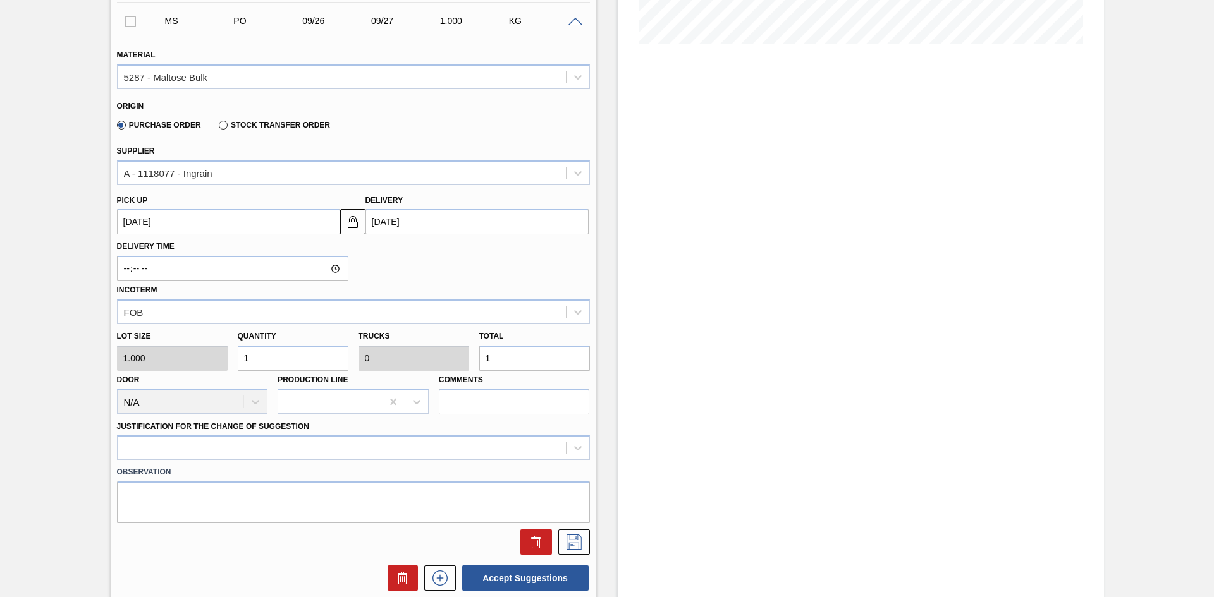
click at [197, 356] on div "Lot size 1.000 Quantity 1 Trucks 0 Total 1 Door N/A Production Line Comments" at bounding box center [353, 369] width 483 height 90
type input "3"
type input "31"
type input "0.001"
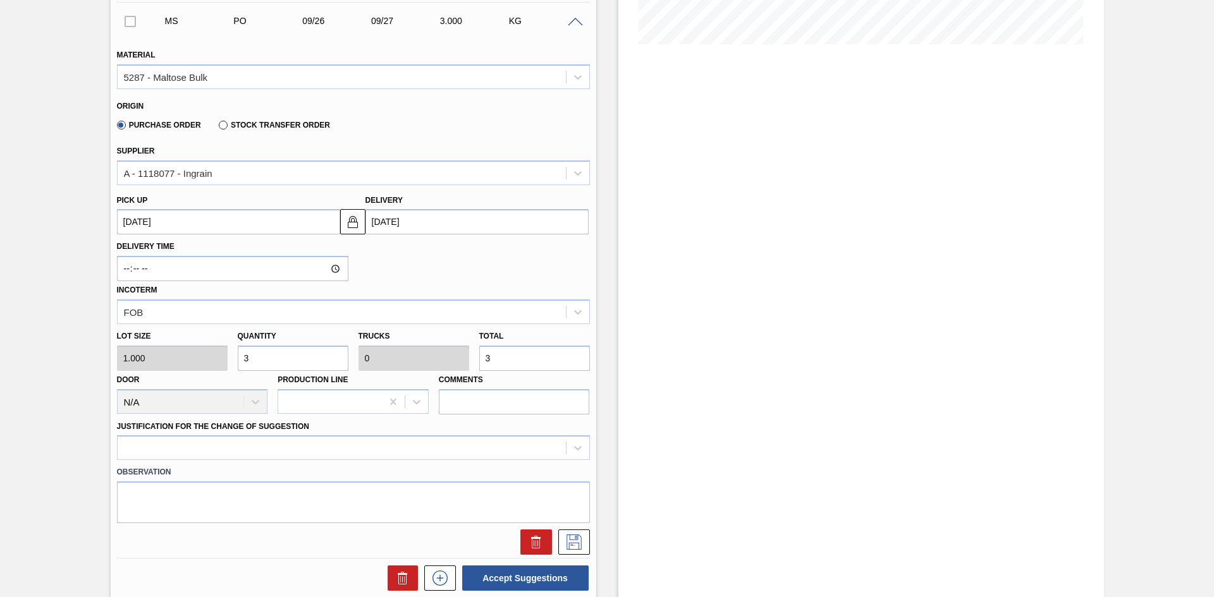
type input "31"
type input "310"
type input "0.01"
type input "310"
type input "3,100"
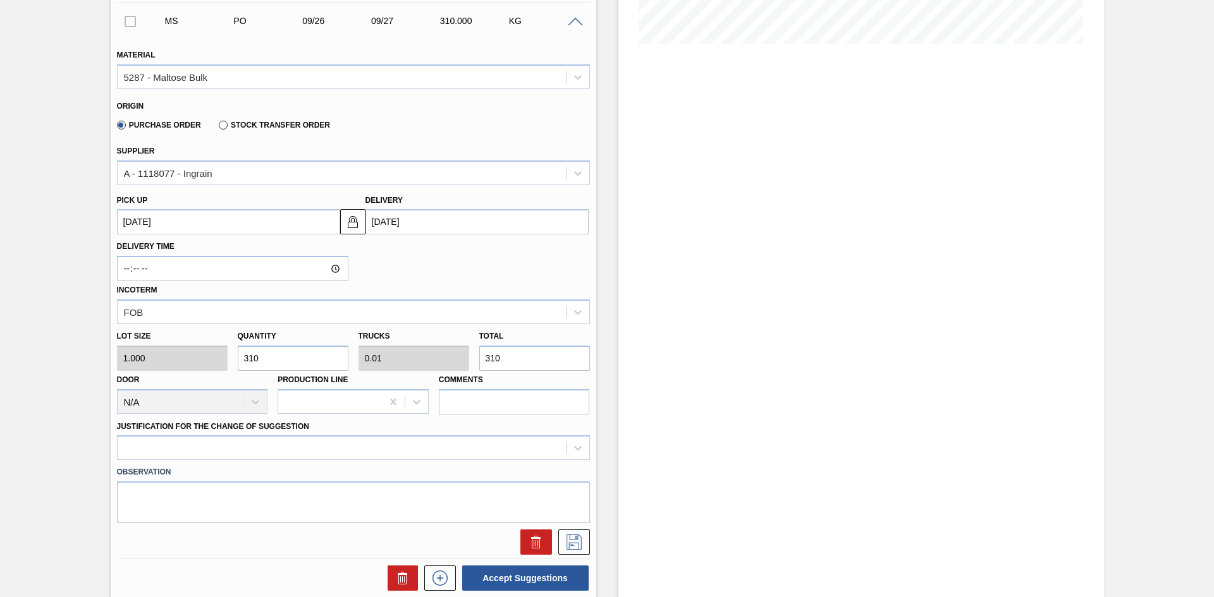
type input "0.097"
type input "3,100"
type input "31,000"
type input "0.969"
type input "31,000"
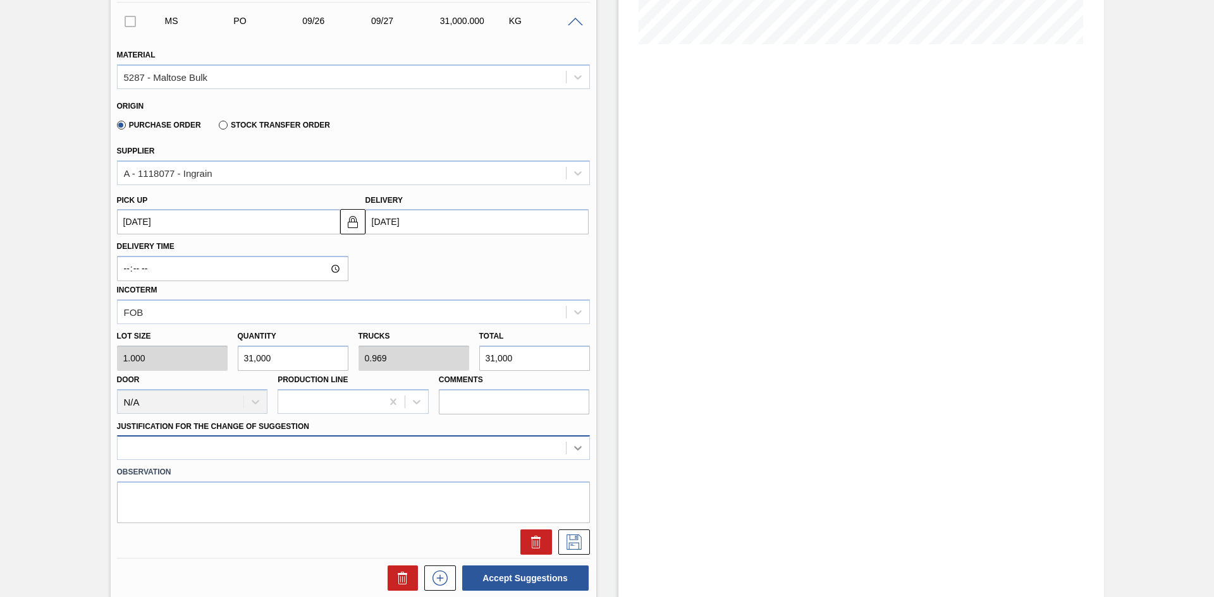
type input "31,000"
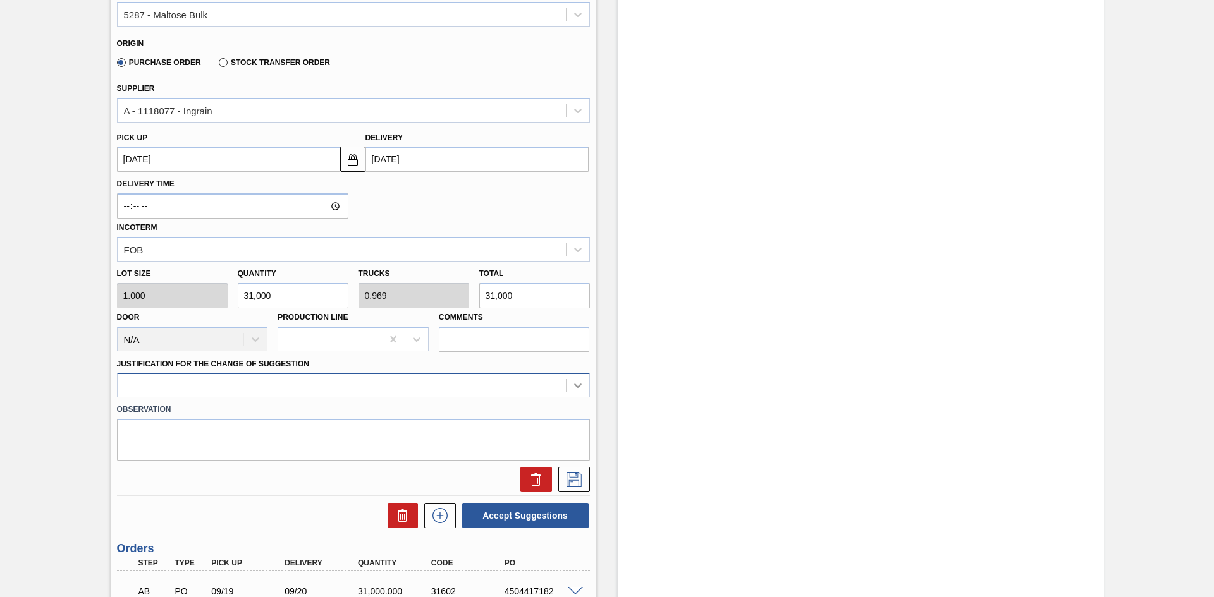
click at [585, 398] on div at bounding box center [353, 385] width 473 height 25
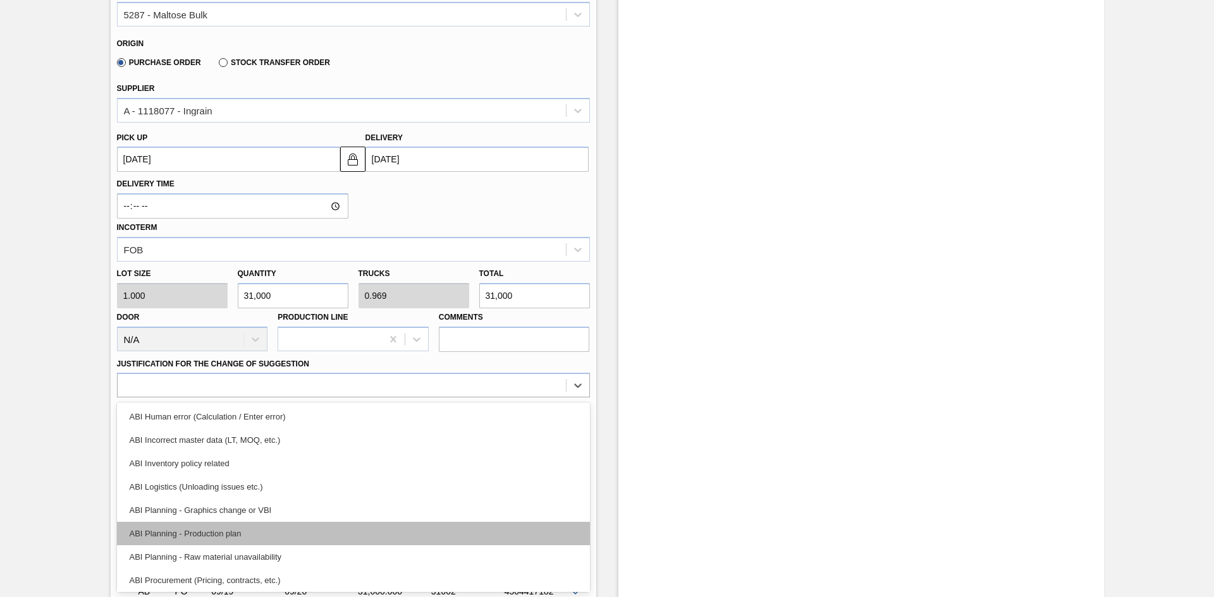
click at [456, 483] on div "ABI Planning - Production plan" at bounding box center [353, 533] width 473 height 23
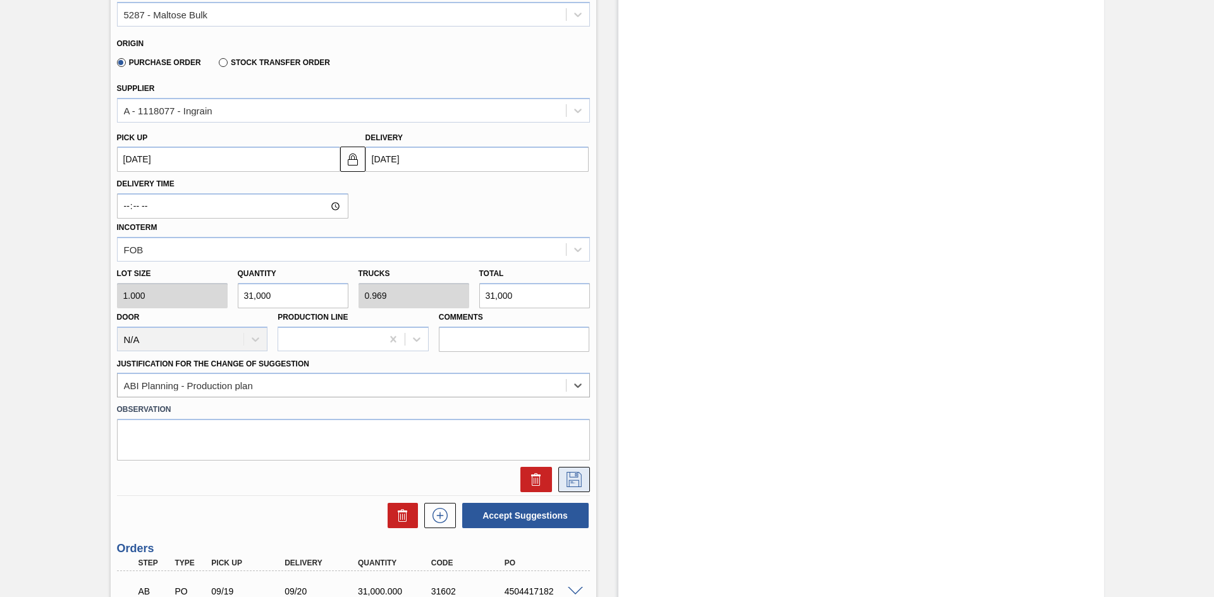
click at [565, 479] on icon at bounding box center [574, 479] width 20 height 15
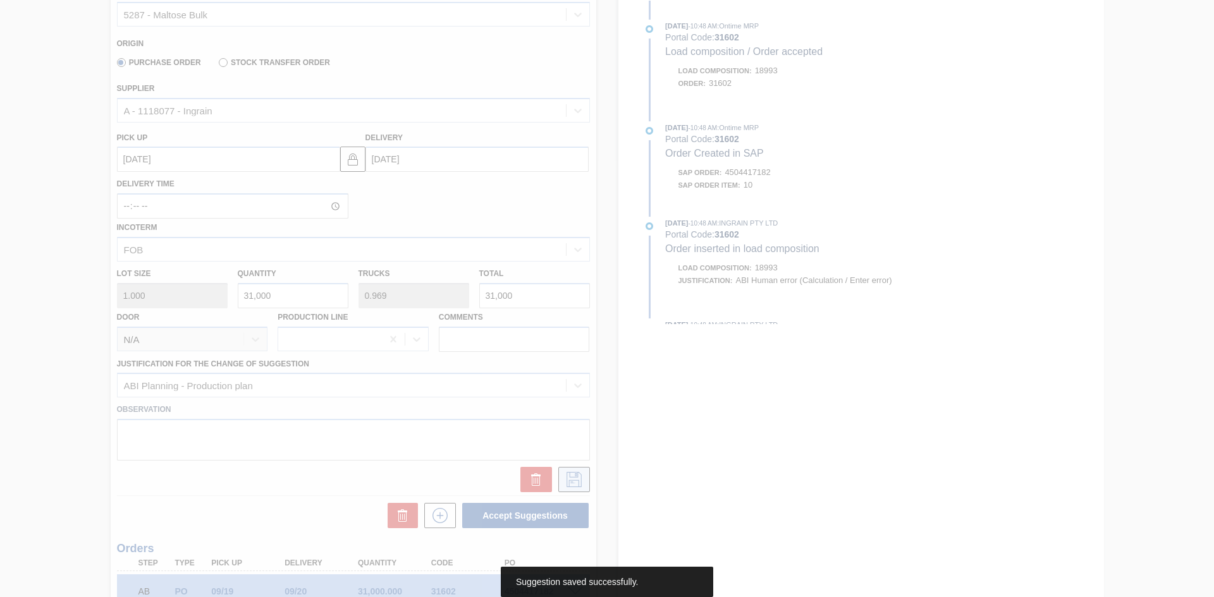
scroll to position [0, 0]
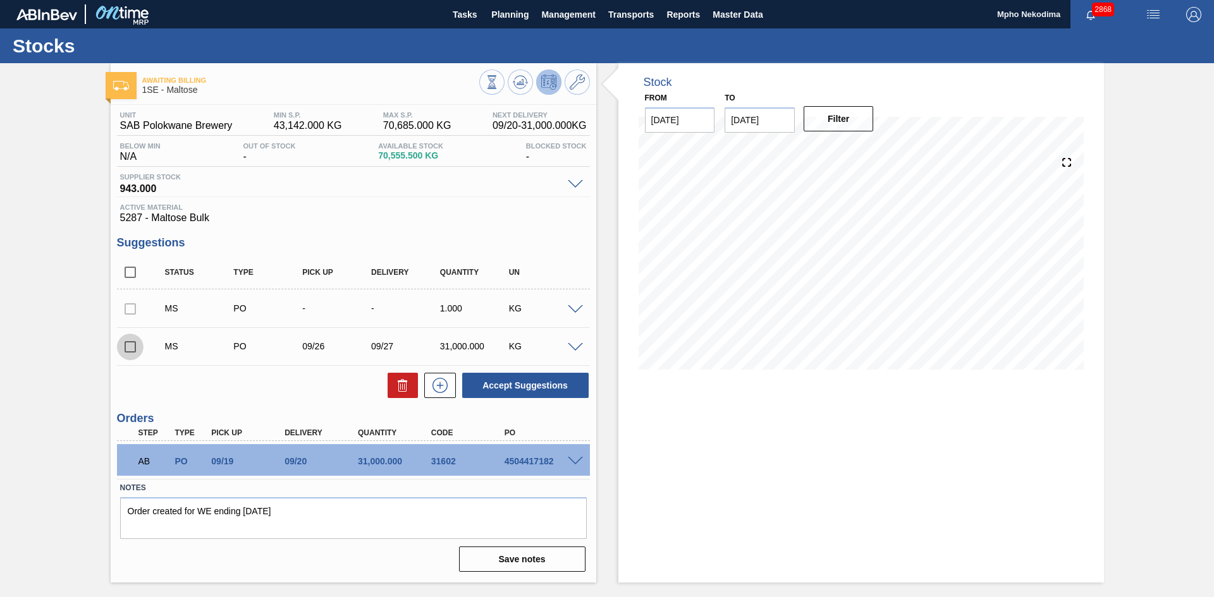
click at [130, 348] on input "checkbox" at bounding box center [130, 347] width 27 height 27
click at [566, 387] on button "Accept Suggestions" at bounding box center [525, 385] width 126 height 25
checkbox input "false"
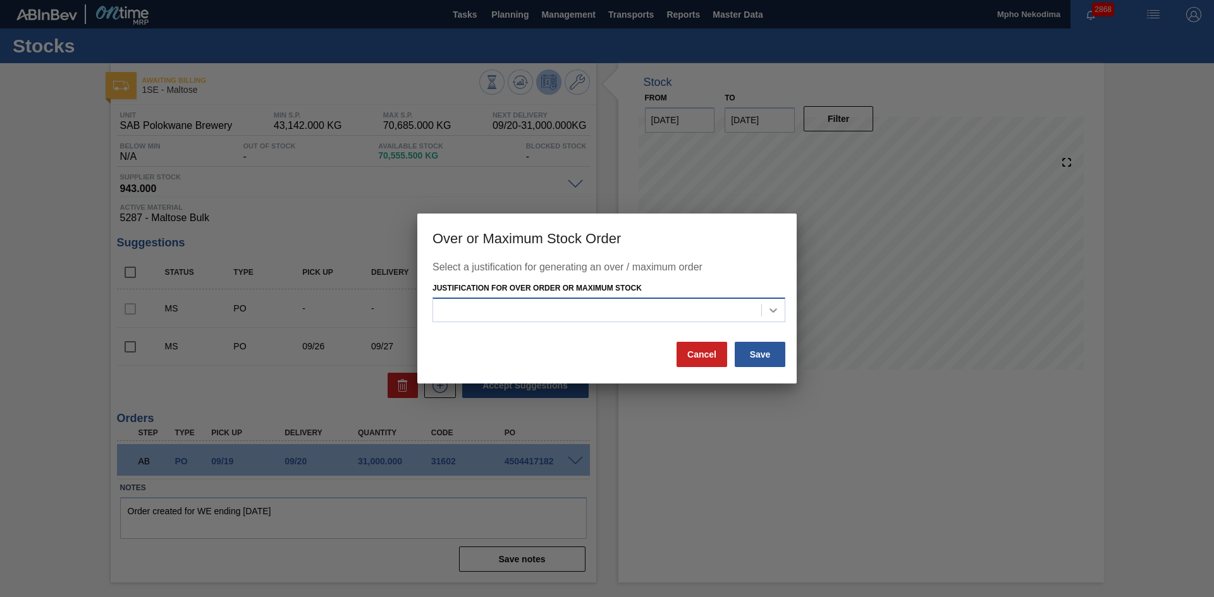
click at [771, 309] on icon at bounding box center [773, 310] width 13 height 13
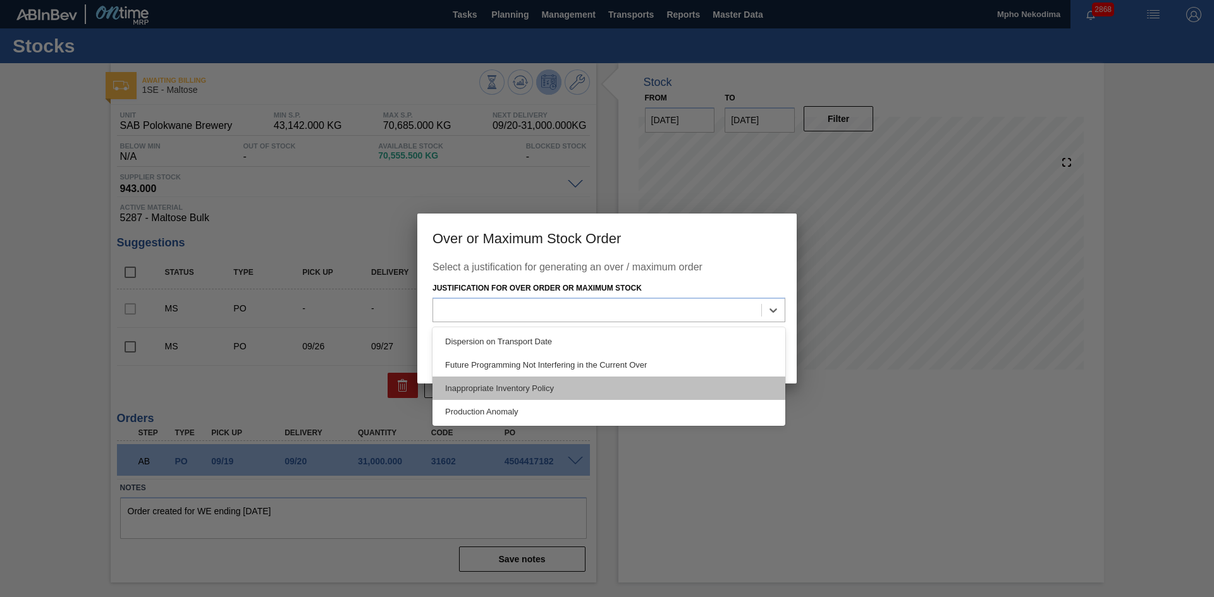
click at [557, 387] on div "Inappropriate Inventory Policy" at bounding box center [608, 388] width 353 height 23
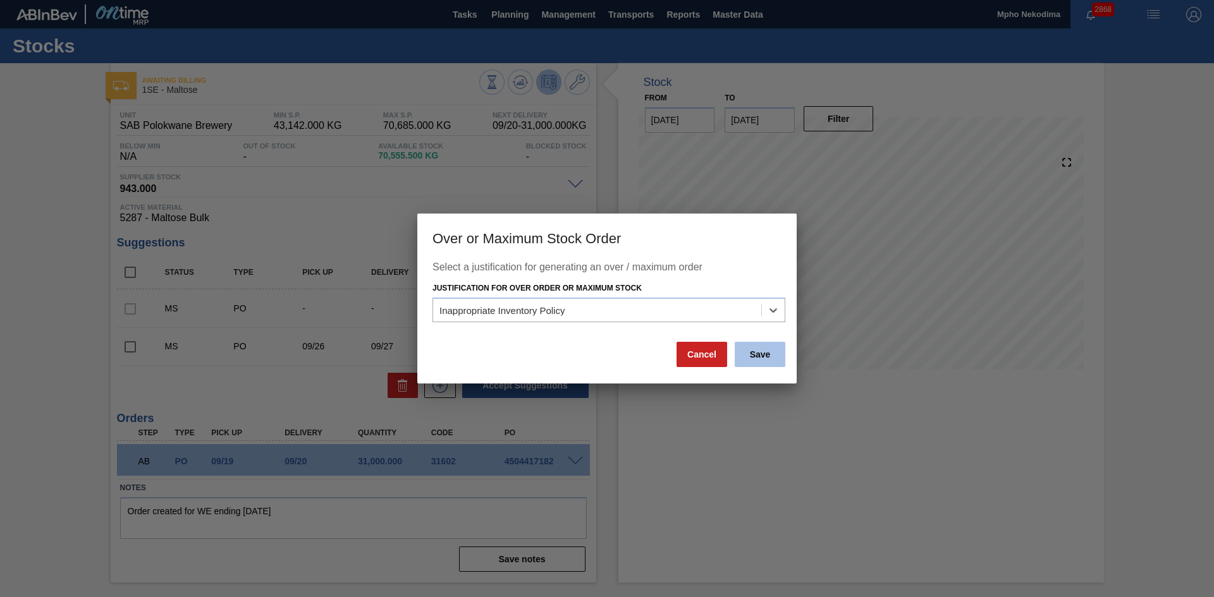
click at [750, 360] on button "Save" at bounding box center [759, 354] width 51 height 25
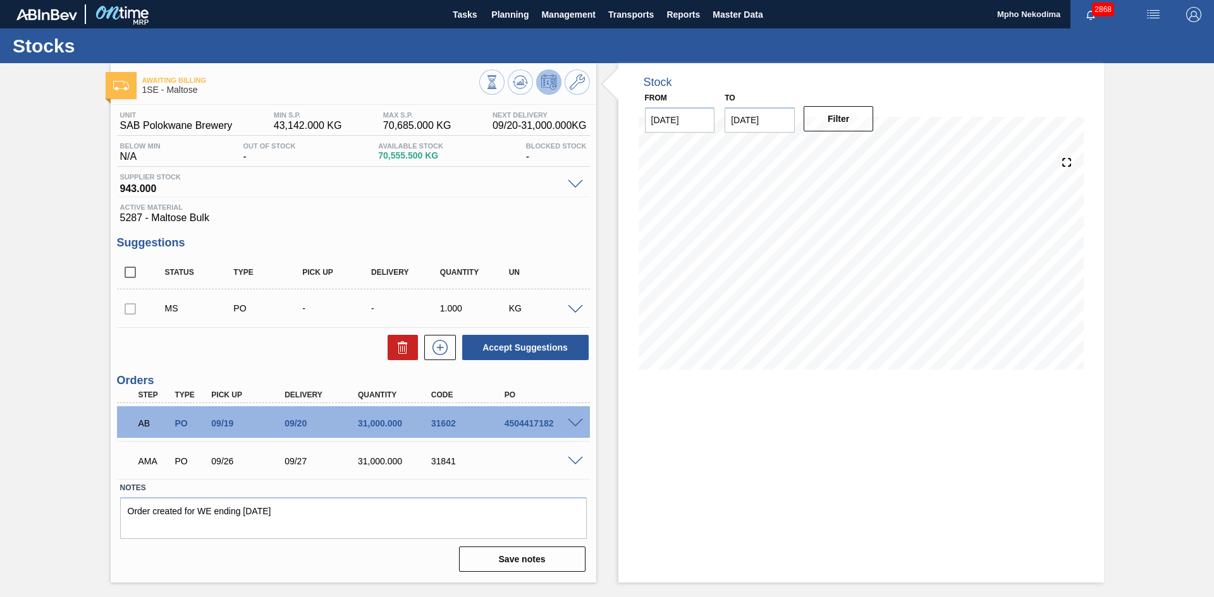
click at [573, 458] on span at bounding box center [575, 461] width 15 height 9
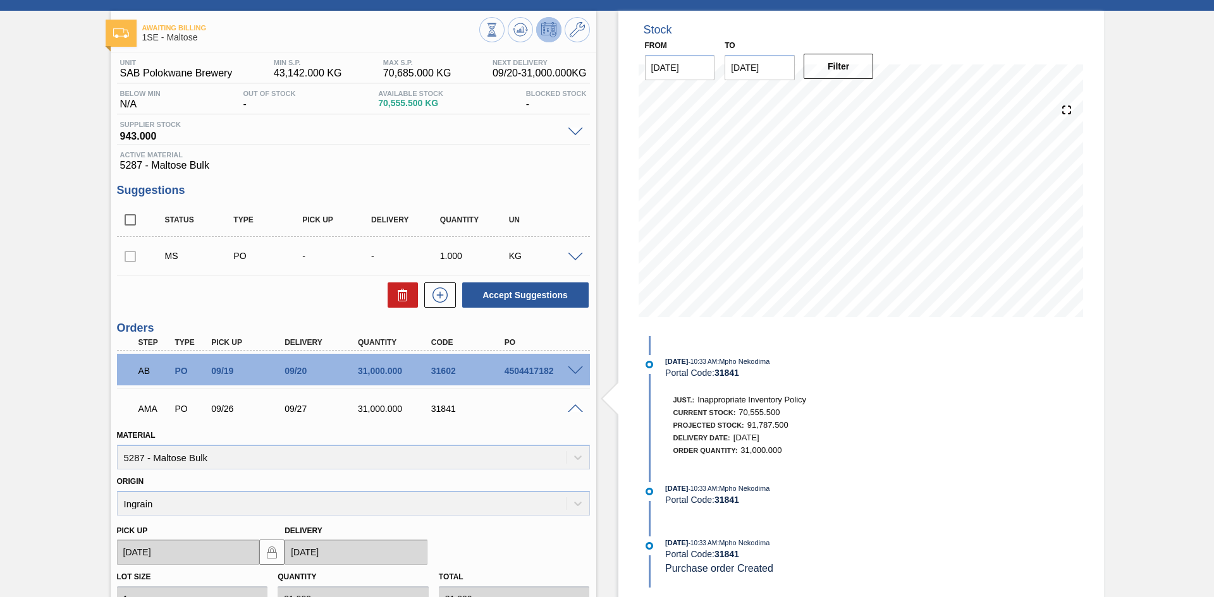
scroll to position [50, 0]
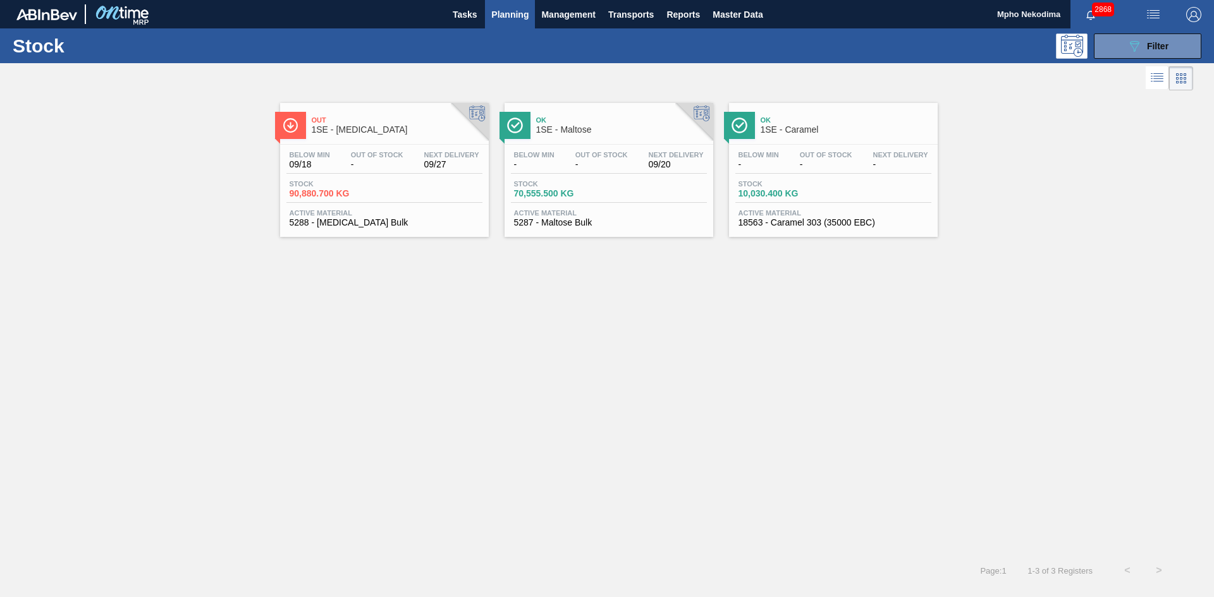
click at [579, 219] on span "5287 - Maltose Bulk" at bounding box center [609, 222] width 190 height 9
